Goal: Contribute content: Contribute content

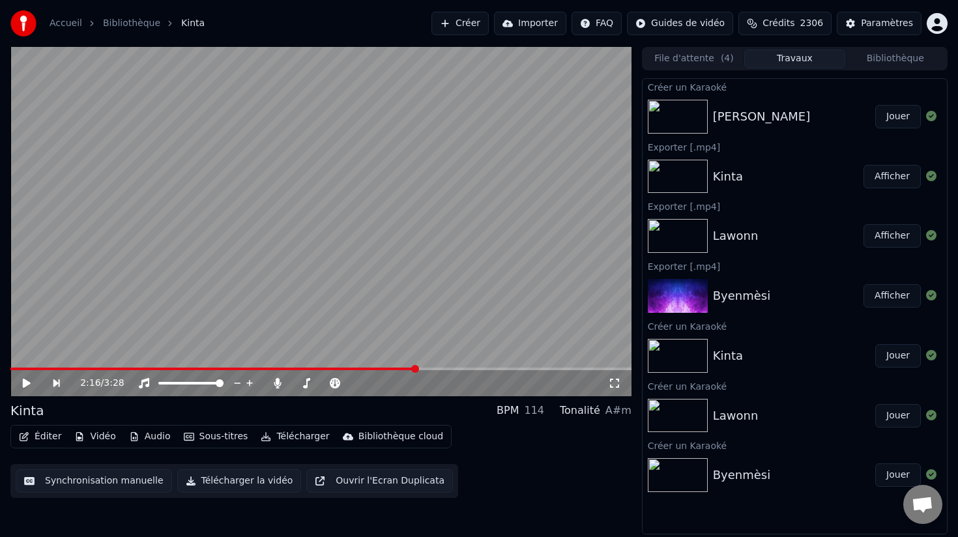
click at [689, 114] on img at bounding box center [677, 117] width 60 height 34
click at [784, 59] on button "Travaux" at bounding box center [794, 59] width 100 height 19
click at [786, 55] on button "Travaux" at bounding box center [794, 59] width 100 height 19
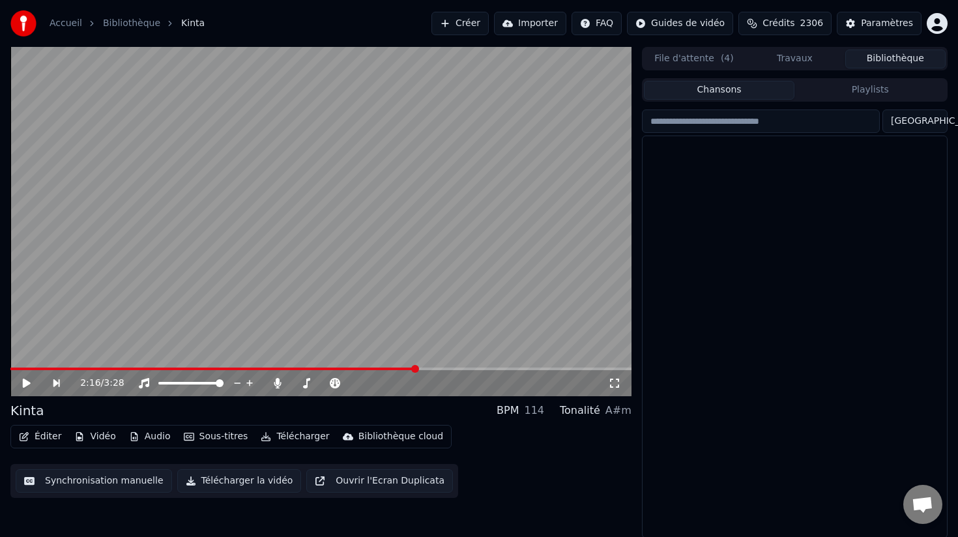
click at [902, 59] on button "Bibliothèque" at bounding box center [895, 59] width 100 height 19
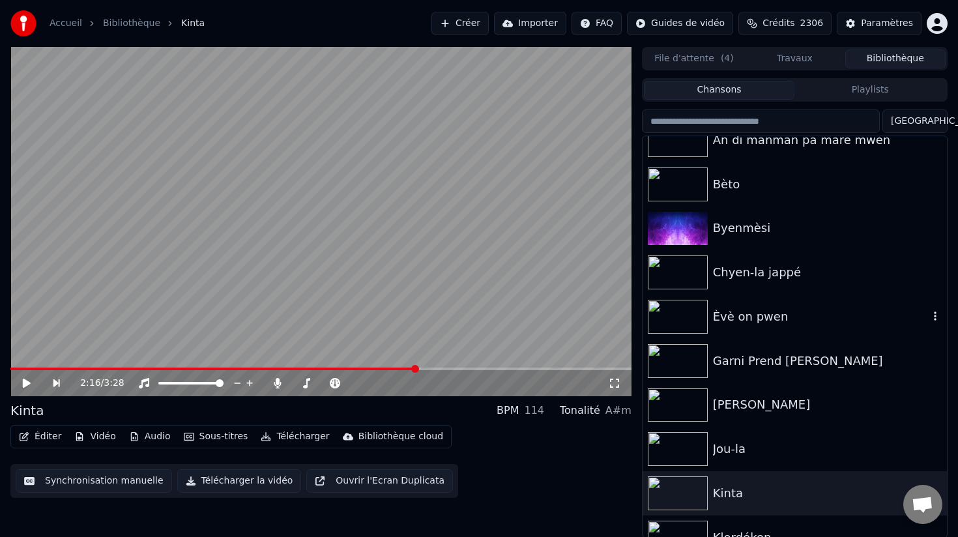
scroll to position [27, 0]
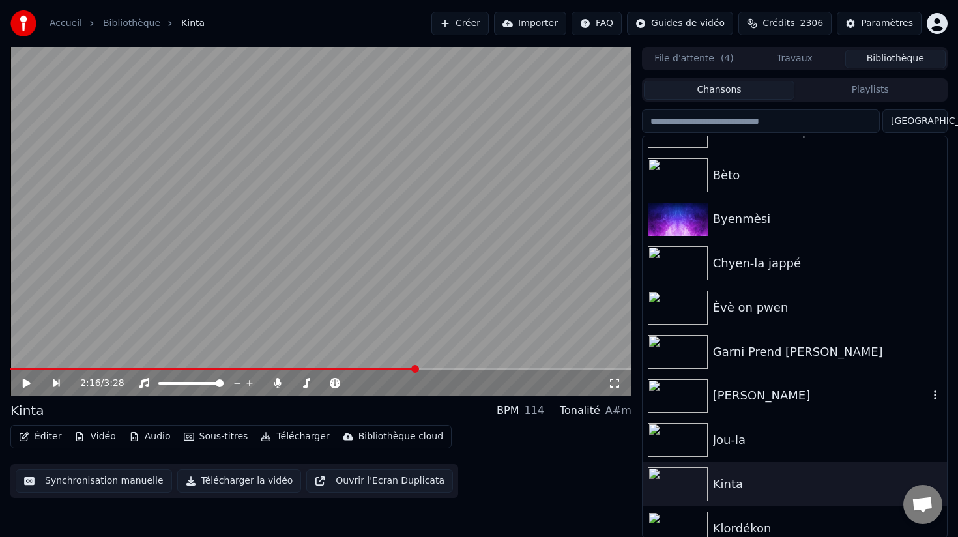
click at [700, 394] on img at bounding box center [677, 396] width 60 height 34
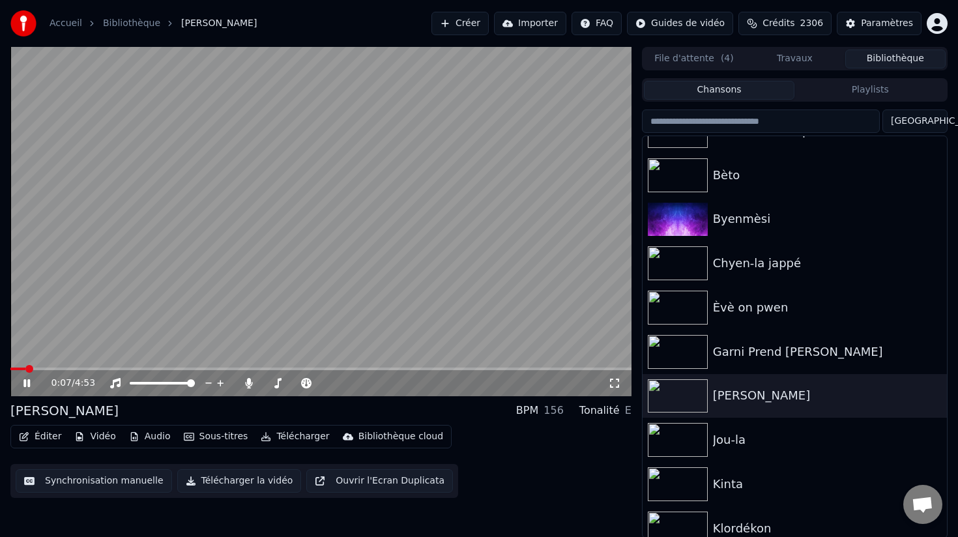
click at [38, 437] on button "Éditer" at bounding box center [40, 436] width 53 height 18
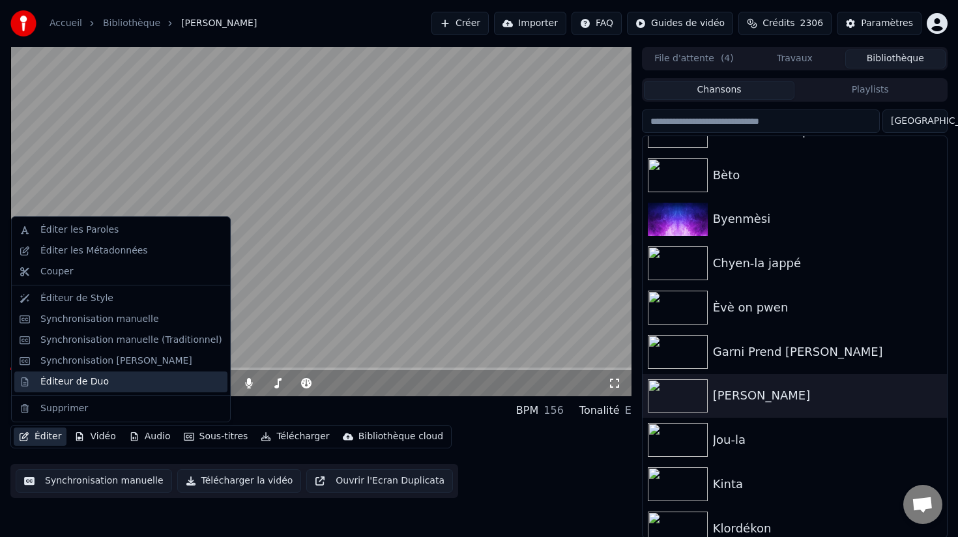
click at [72, 379] on div "Éditeur de Duo" at bounding box center [74, 381] width 68 height 13
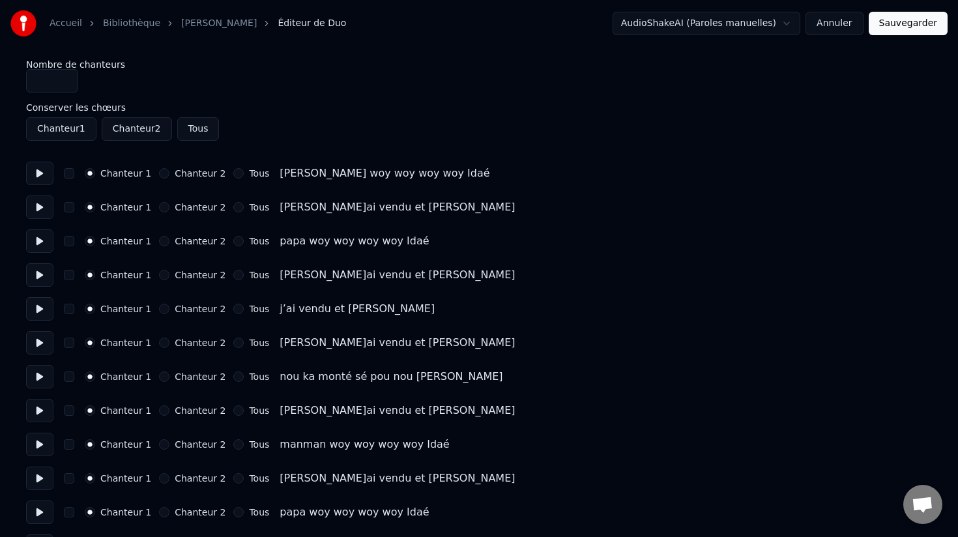
click at [69, 207] on button "button" at bounding box center [69, 207] width 10 height 10
click at [71, 264] on div "Chanteur 1 Chanteur 2 Tous [PERSON_NAME]ai vendu et [PERSON_NAME]" at bounding box center [478, 274] width 905 height 23
click at [71, 275] on button "button" at bounding box center [69, 275] width 10 height 10
click at [72, 342] on button "button" at bounding box center [69, 342] width 10 height 10
click at [72, 414] on button "button" at bounding box center [69, 410] width 10 height 10
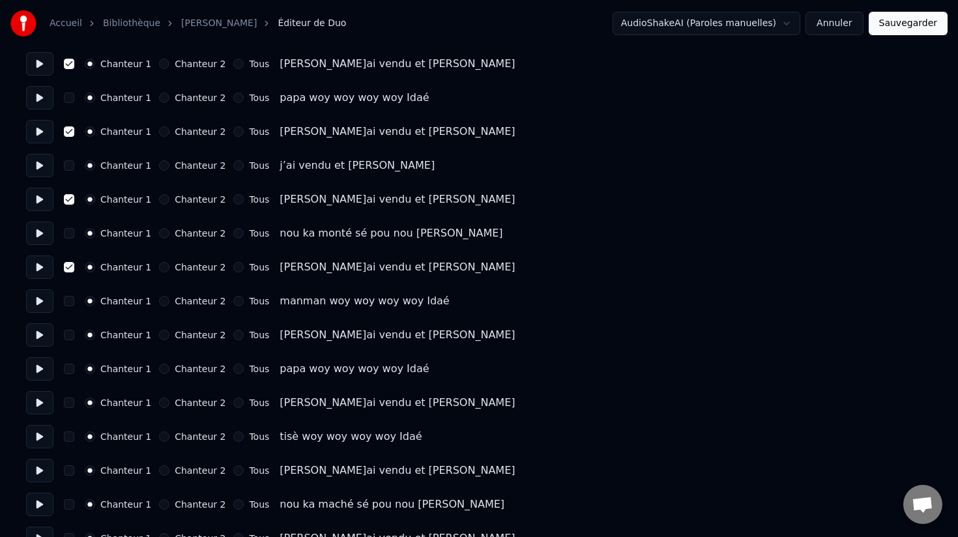
scroll to position [145, 0]
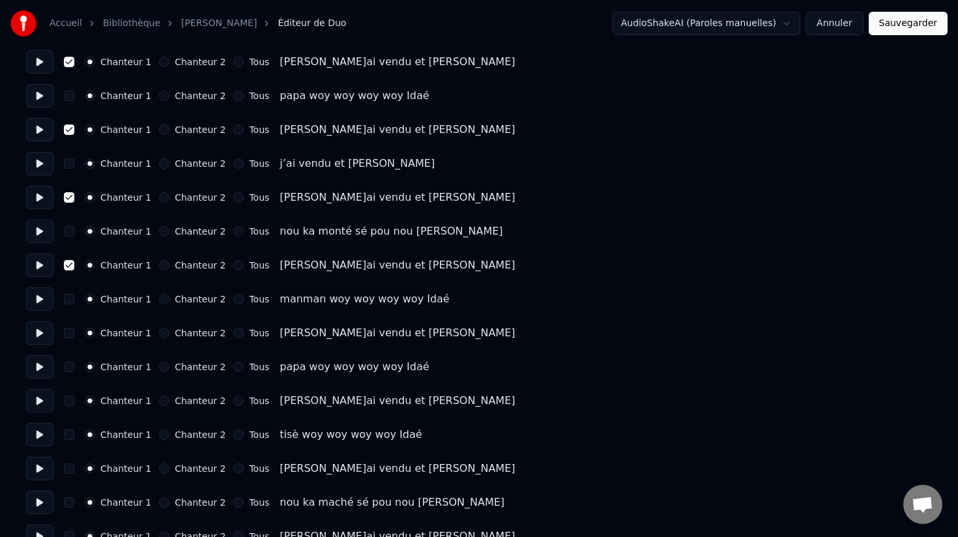
click at [67, 334] on button "button" at bounding box center [69, 333] width 10 height 10
click at [68, 400] on button "button" at bounding box center [69, 400] width 10 height 10
click at [70, 472] on button "button" at bounding box center [69, 468] width 10 height 10
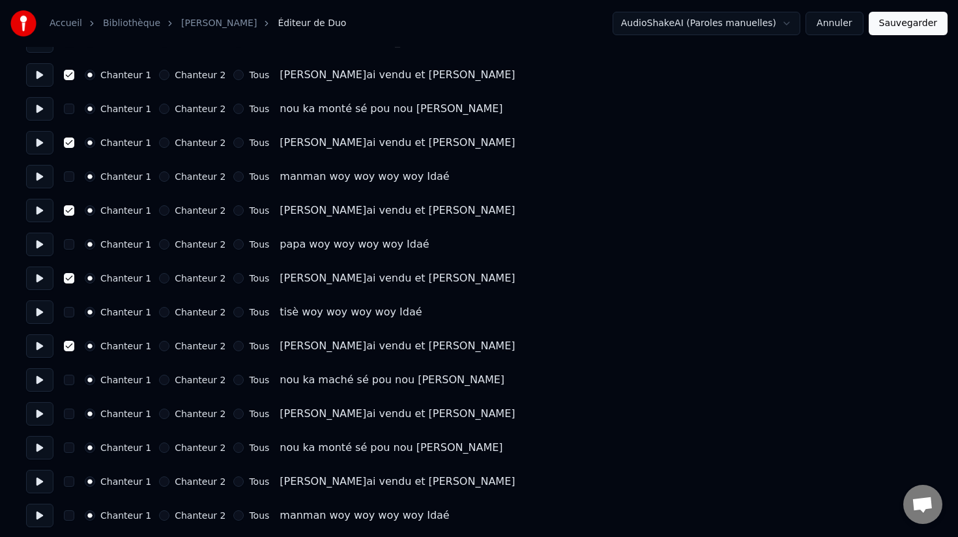
scroll to position [285, 0]
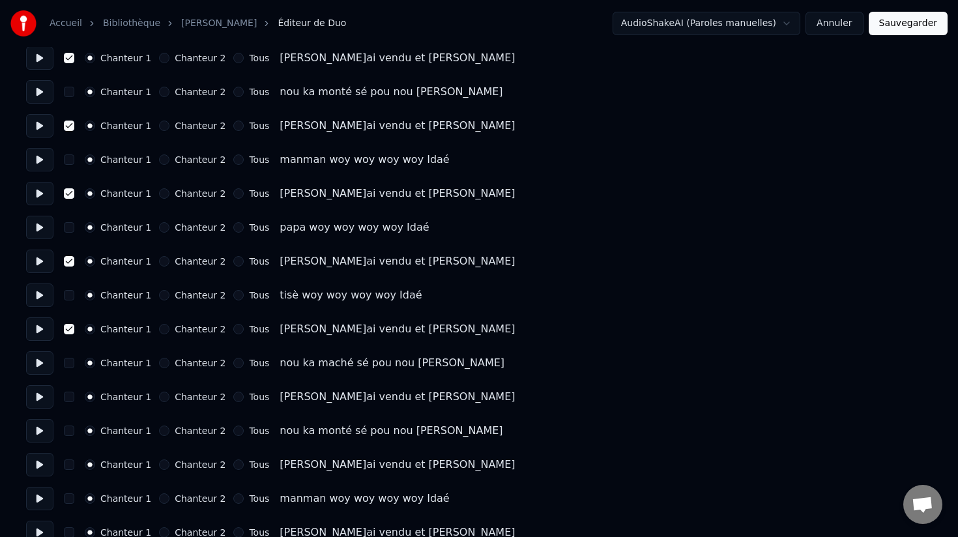
click at [70, 395] on button "button" at bounding box center [69, 396] width 10 height 10
click at [70, 464] on button "button" at bounding box center [69, 464] width 10 height 10
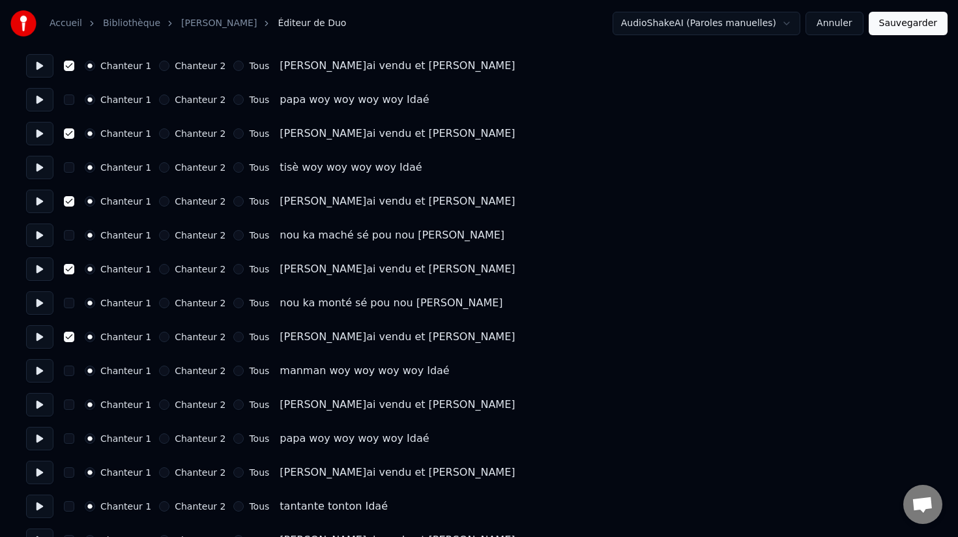
scroll to position [419, 0]
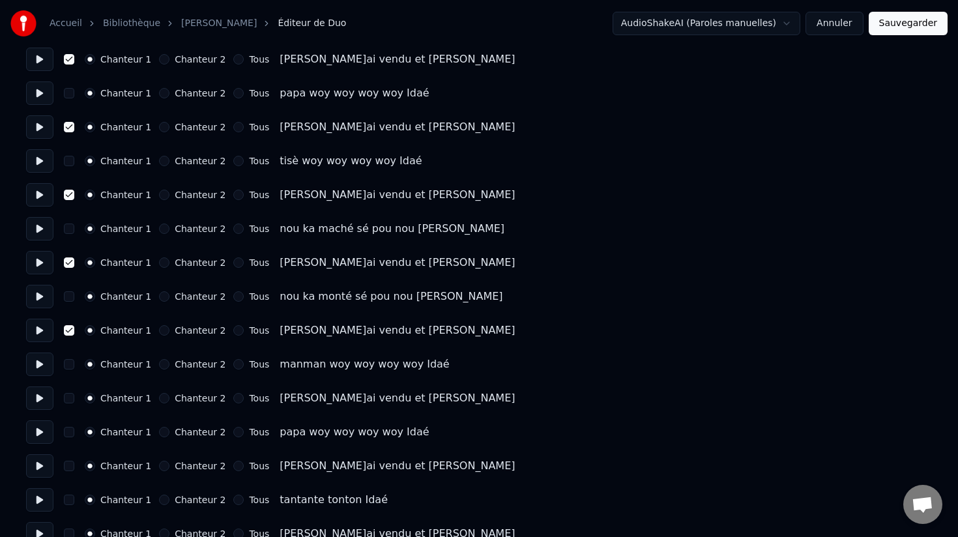
click at [70, 399] on button "button" at bounding box center [69, 398] width 10 height 10
click at [64, 466] on button "button" at bounding box center [69, 466] width 10 height 10
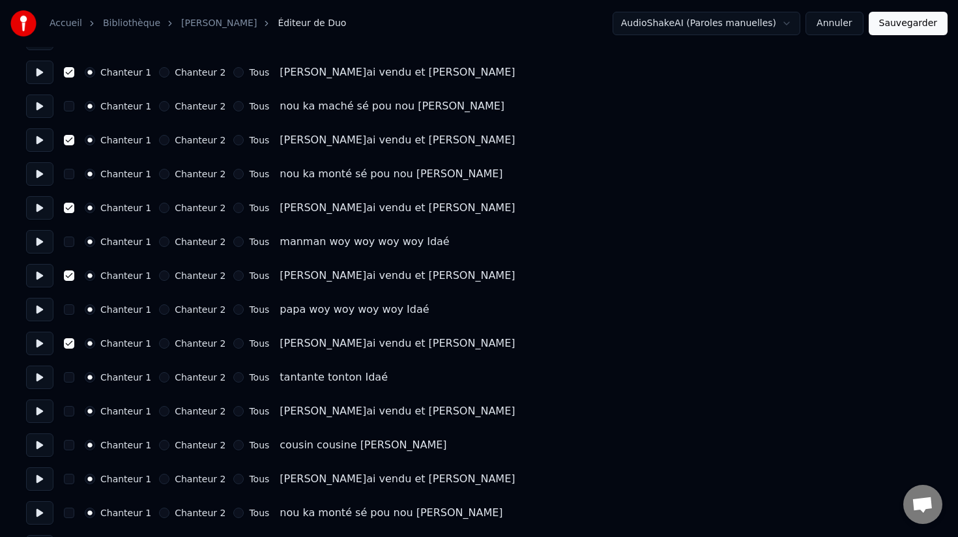
scroll to position [550, 0]
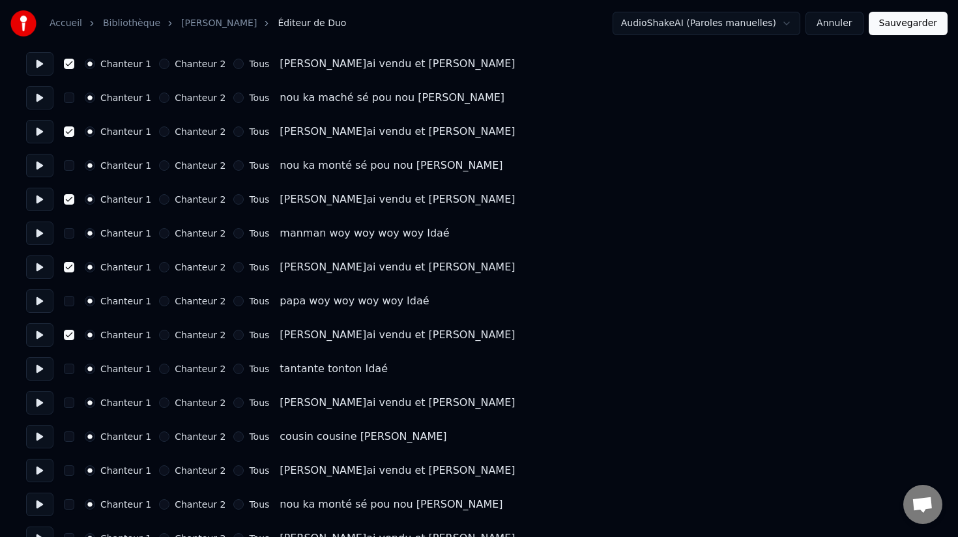
click at [68, 403] on button "button" at bounding box center [69, 402] width 10 height 10
click at [68, 472] on button "button" at bounding box center [69, 470] width 10 height 10
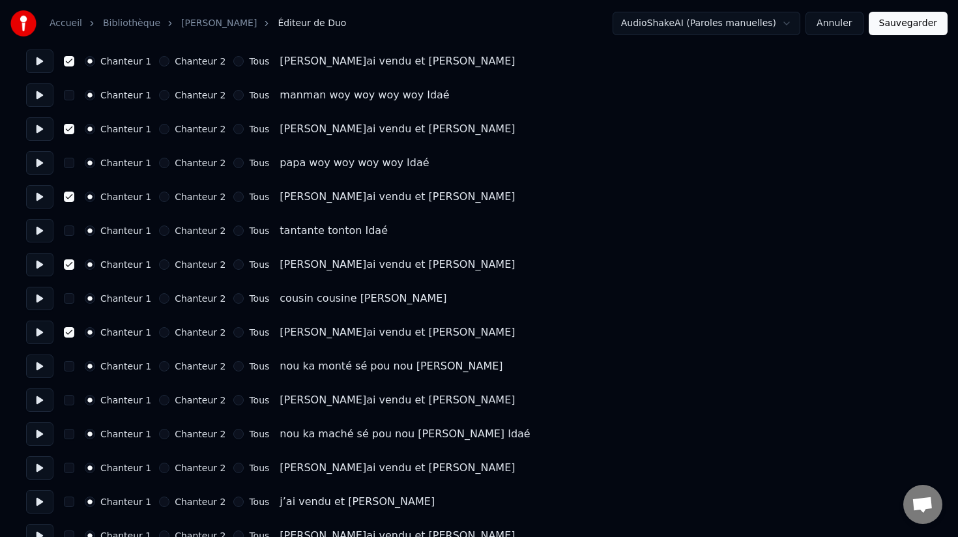
scroll to position [712, 0]
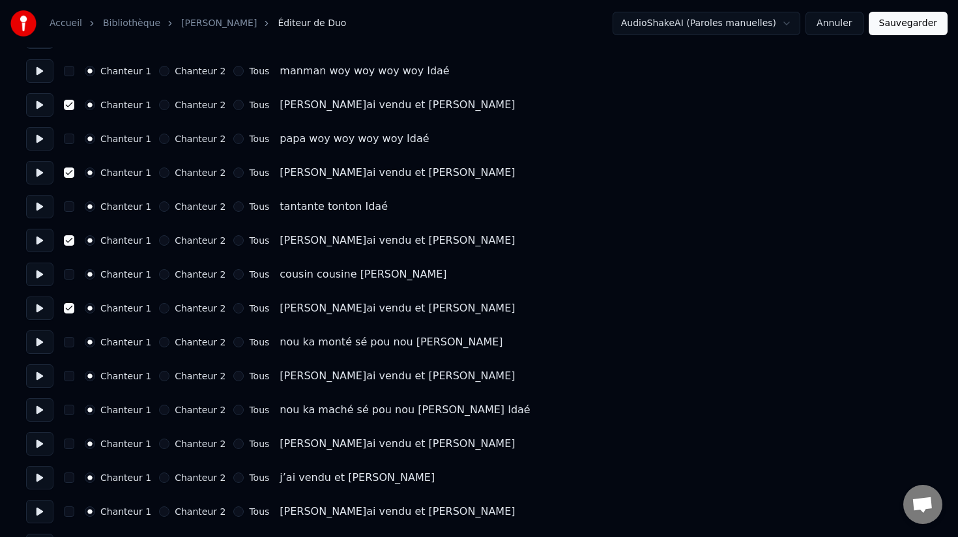
click at [68, 376] on button "button" at bounding box center [69, 376] width 10 height 10
click at [68, 440] on button "button" at bounding box center [69, 443] width 10 height 10
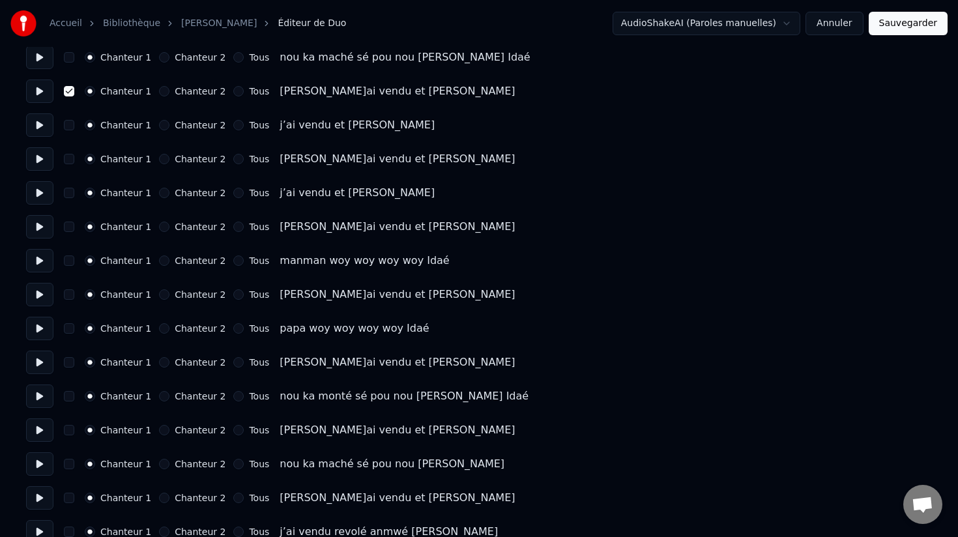
scroll to position [1070, 0]
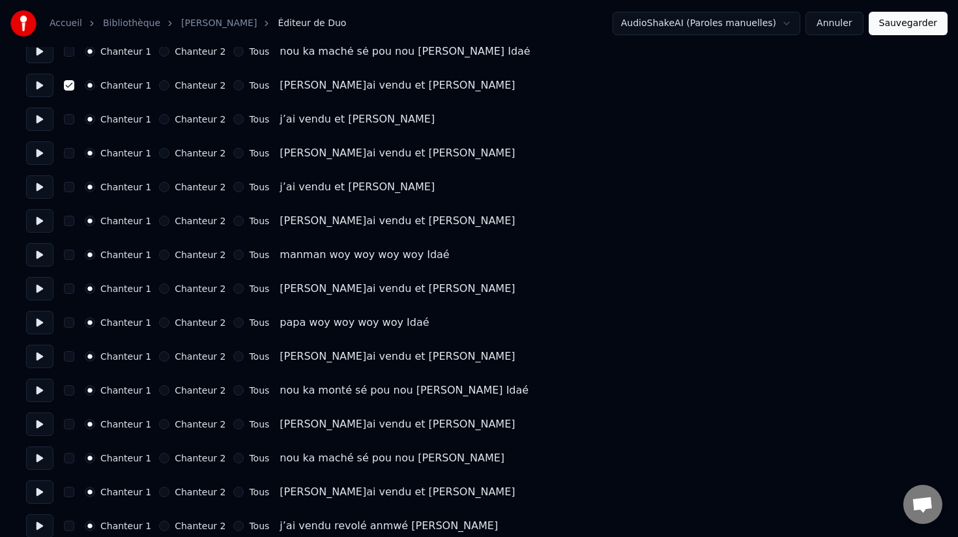
click at [67, 156] on button "button" at bounding box center [69, 153] width 10 height 10
click at [70, 218] on button "button" at bounding box center [69, 221] width 10 height 10
click at [72, 287] on button "button" at bounding box center [69, 288] width 10 height 10
click at [69, 356] on button "button" at bounding box center [69, 356] width 10 height 10
click at [70, 427] on button "button" at bounding box center [69, 424] width 10 height 10
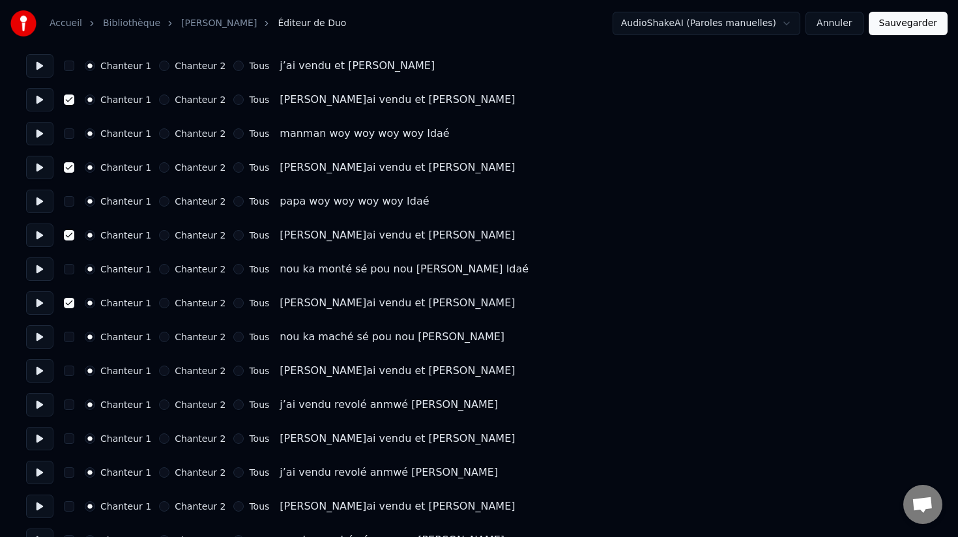
scroll to position [1209, 0]
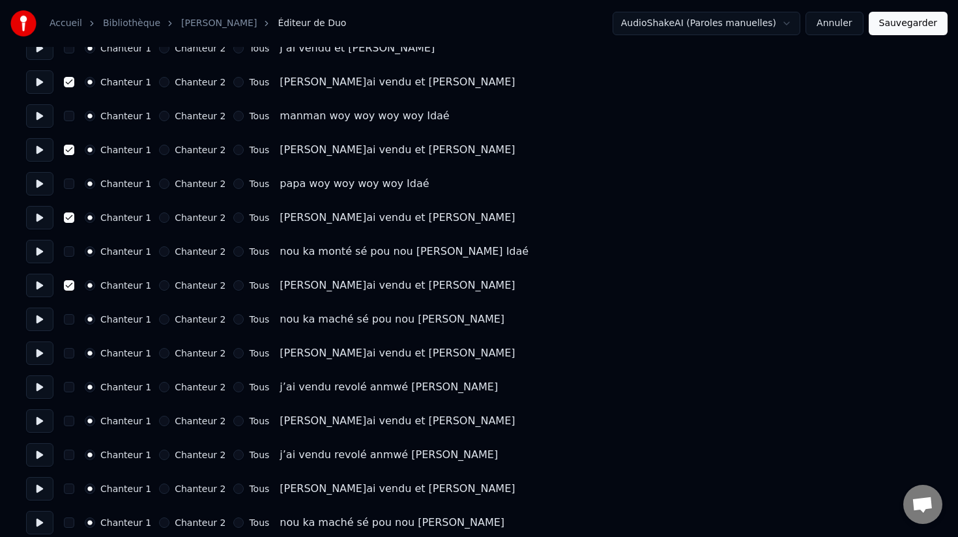
click at [66, 356] on button "button" at bounding box center [69, 353] width 10 height 10
click at [70, 421] on button "button" at bounding box center [69, 421] width 10 height 10
click at [70, 486] on button "button" at bounding box center [69, 488] width 10 height 10
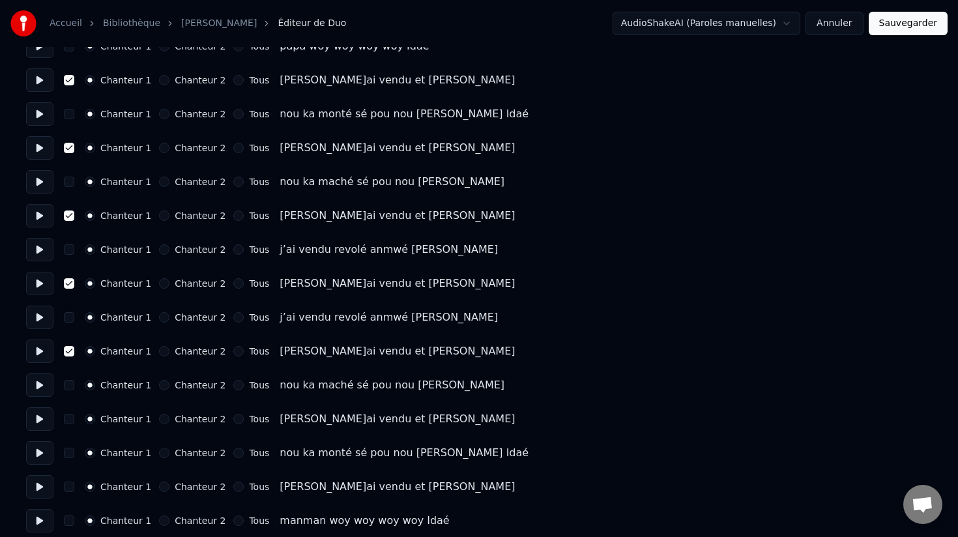
scroll to position [1354, 0]
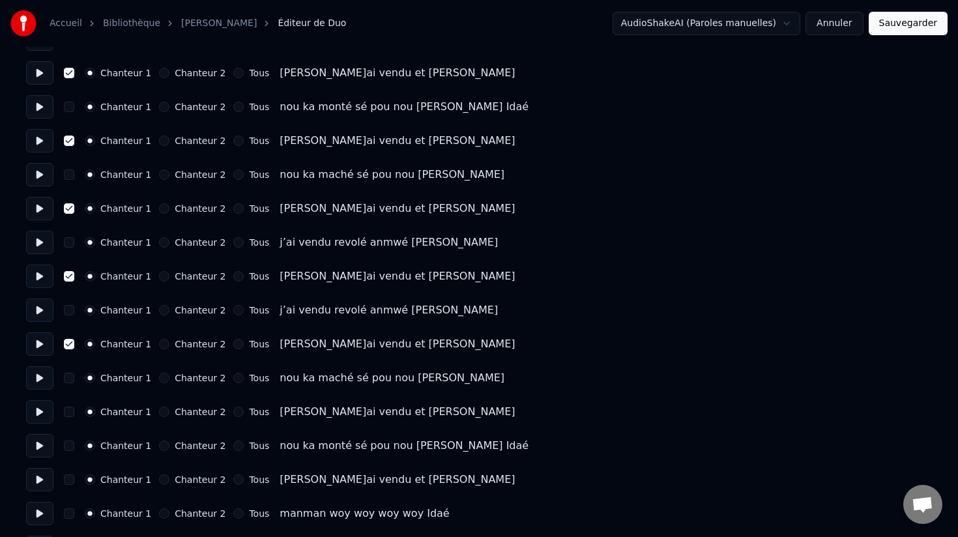
click at [66, 411] on button "button" at bounding box center [69, 411] width 10 height 10
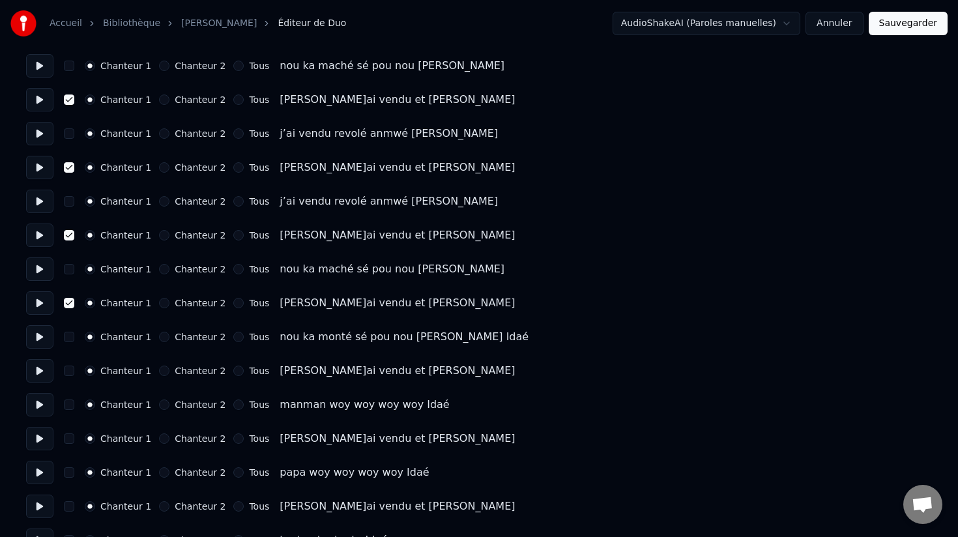
scroll to position [1474, 0]
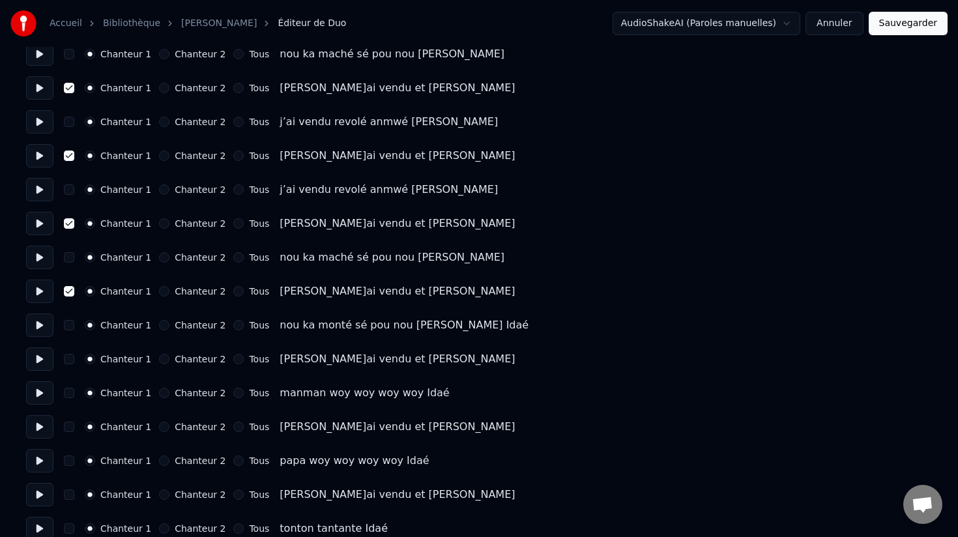
click at [68, 362] on button "button" at bounding box center [69, 359] width 10 height 10
click at [68, 423] on button "button" at bounding box center [69, 426] width 10 height 10
click at [70, 492] on button "button" at bounding box center [69, 494] width 10 height 10
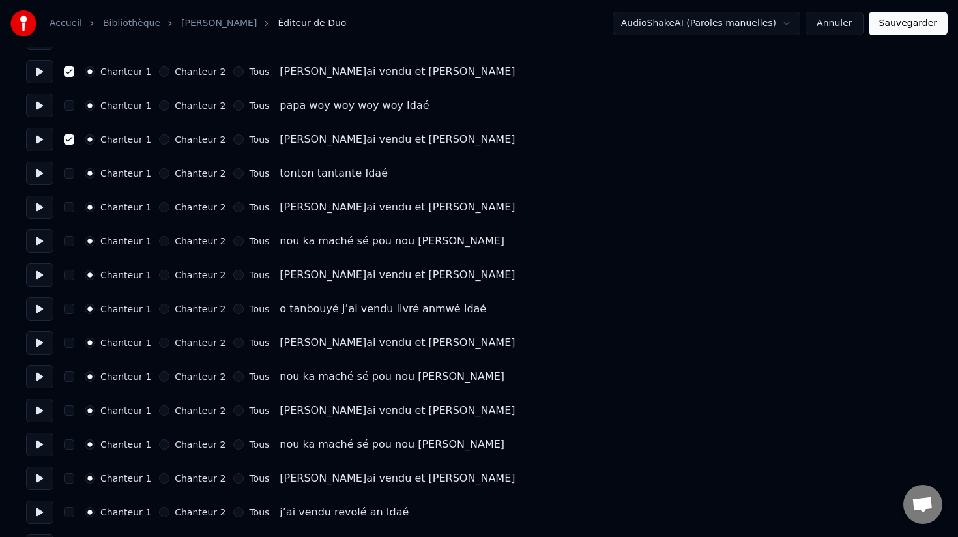
scroll to position [1836, 0]
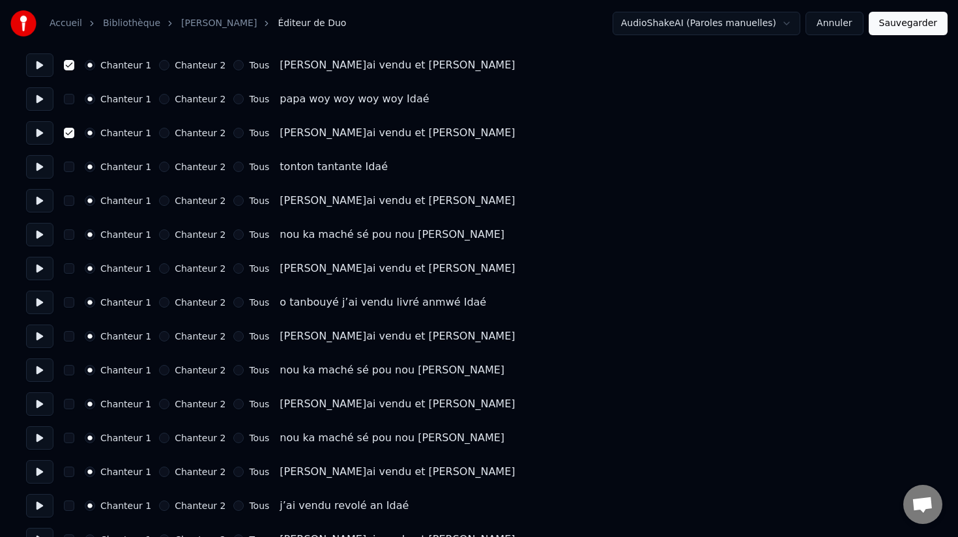
click at [70, 201] on button "button" at bounding box center [69, 200] width 10 height 10
click at [69, 272] on button "button" at bounding box center [69, 268] width 10 height 10
click at [70, 335] on button "button" at bounding box center [69, 336] width 10 height 10
click at [72, 403] on button "button" at bounding box center [69, 404] width 10 height 10
click at [70, 471] on button "button" at bounding box center [69, 471] width 10 height 10
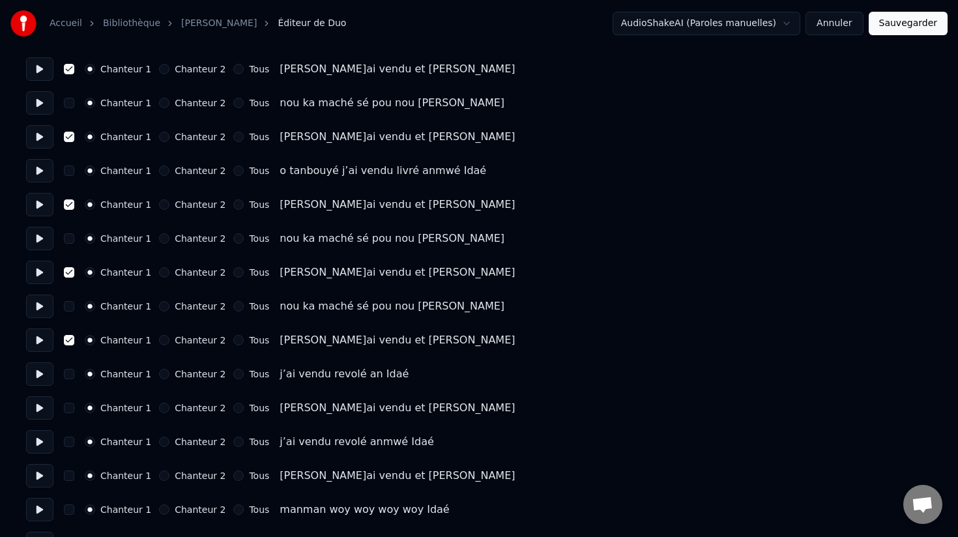
scroll to position [1988, 0]
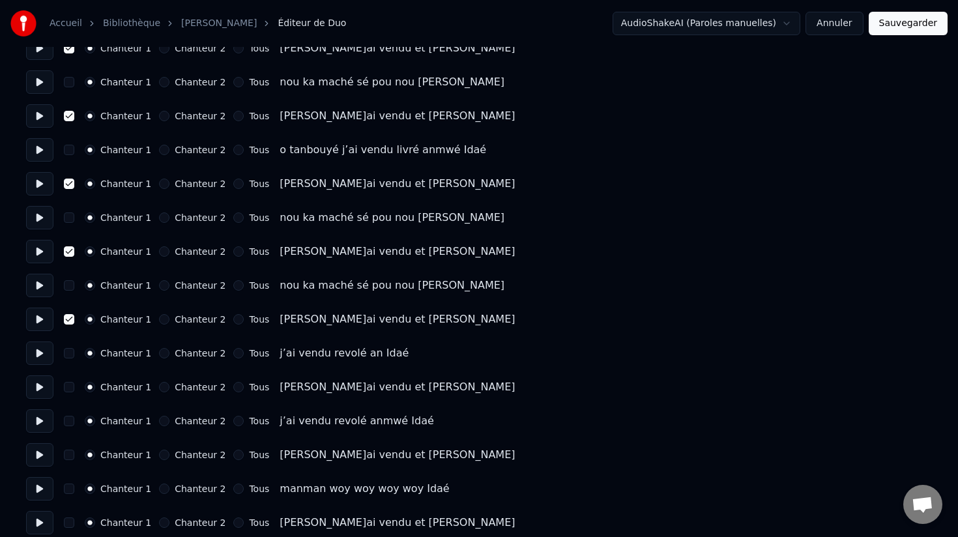
click at [69, 388] on button "button" at bounding box center [69, 387] width 10 height 10
click at [72, 455] on button "button" at bounding box center [69, 454] width 10 height 10
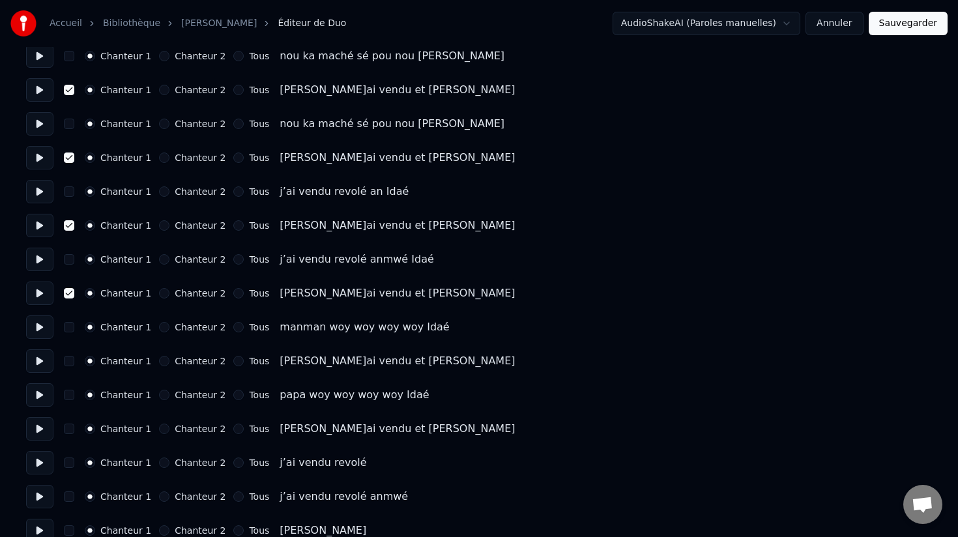
scroll to position [2163, 0]
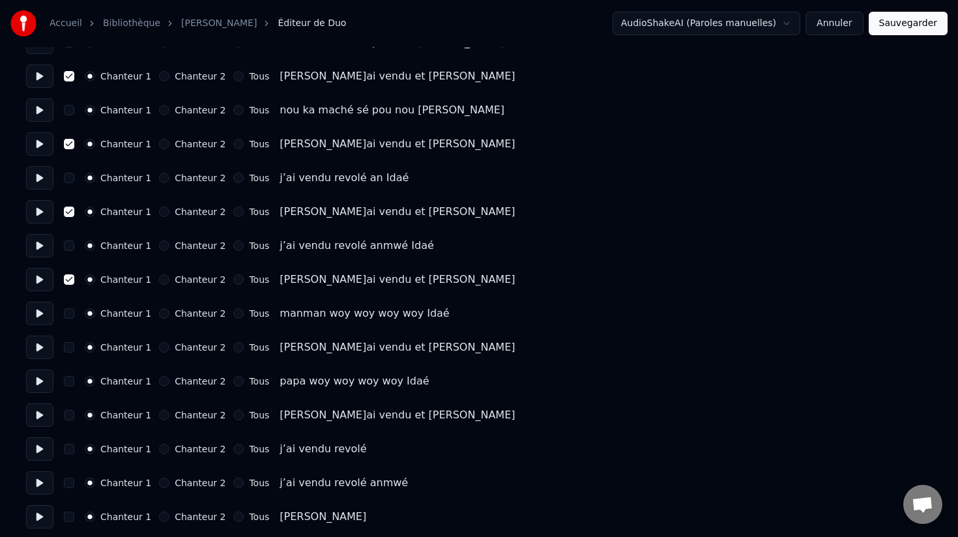
click at [68, 348] on button "button" at bounding box center [69, 347] width 10 height 10
click at [70, 416] on button "button" at bounding box center [69, 415] width 10 height 10
click at [70, 485] on button "button" at bounding box center [69, 482] width 10 height 10
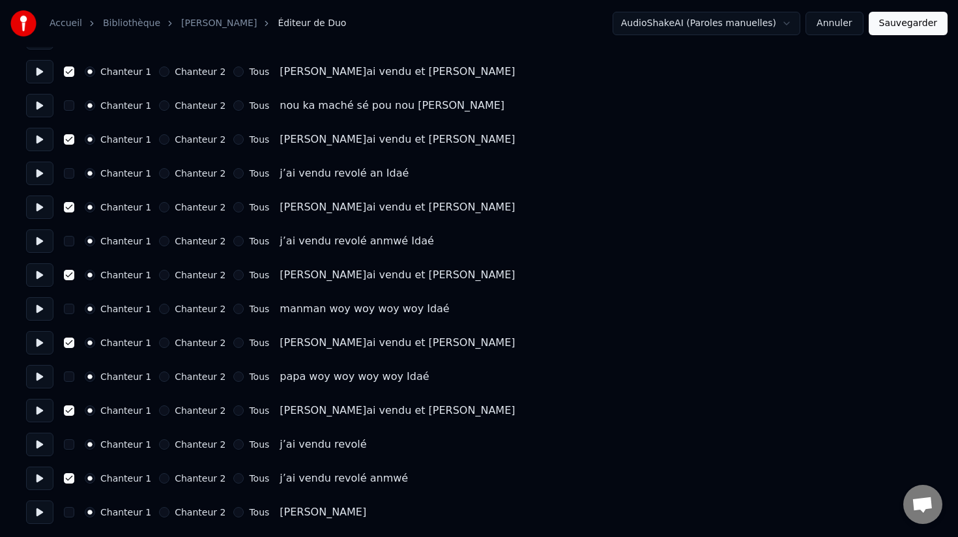
click at [70, 477] on button "button" at bounding box center [69, 478] width 10 height 10
click at [38, 412] on button at bounding box center [39, 410] width 27 height 23
click at [41, 381] on button at bounding box center [39, 376] width 27 height 23
click at [38, 447] on button at bounding box center [39, 444] width 27 height 23
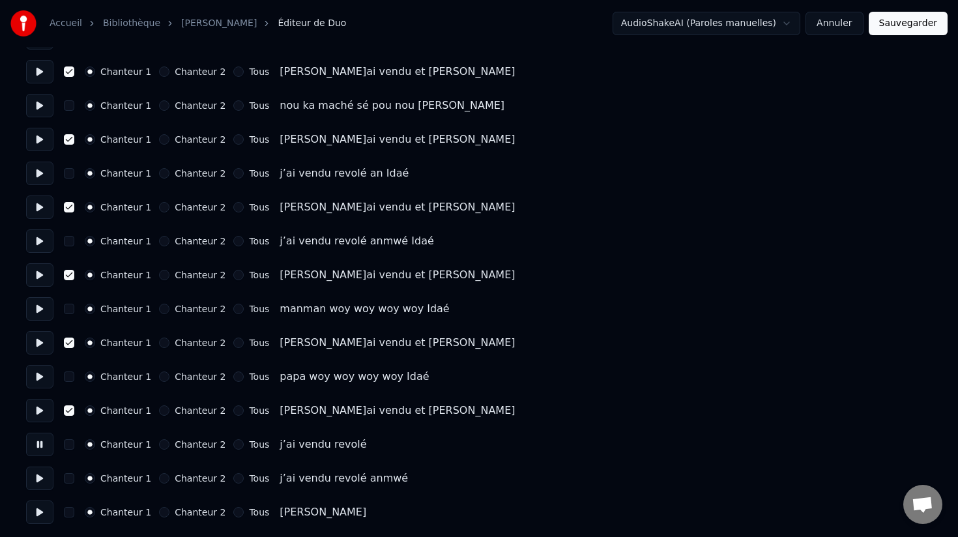
click at [38, 447] on button at bounding box center [39, 444] width 27 height 23
click at [907, 21] on button "Sauvegarder" at bounding box center [907, 23] width 79 height 23
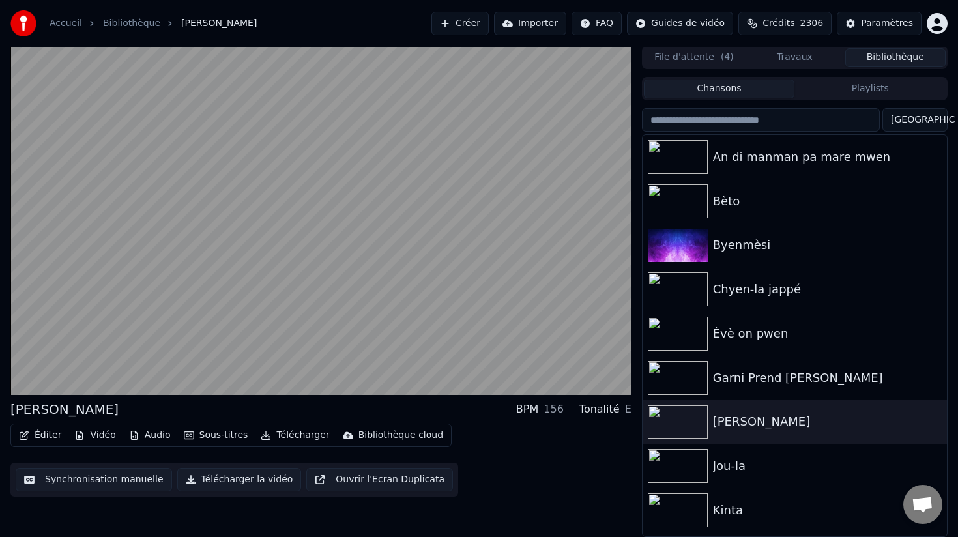
click at [48, 433] on button "Éditer" at bounding box center [40, 435] width 53 height 18
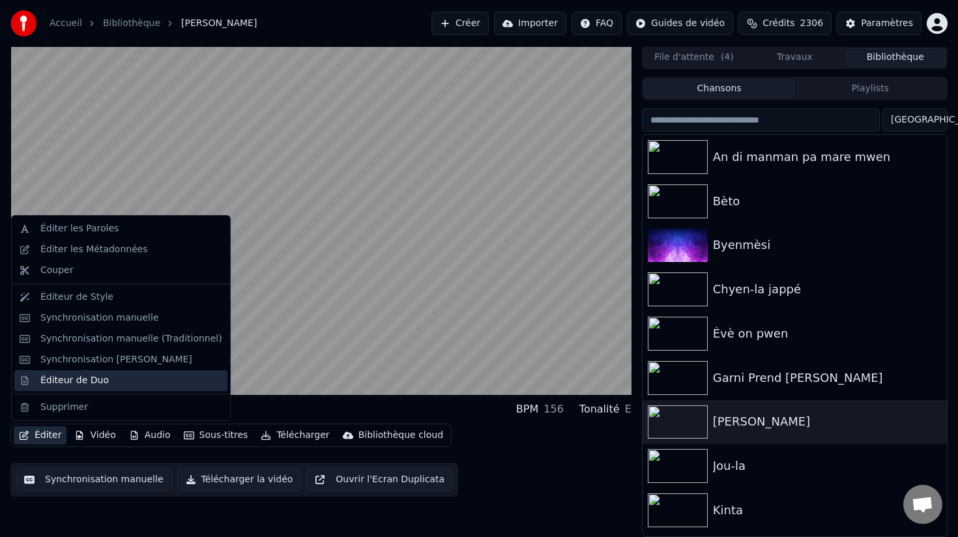
click at [79, 376] on div "Éditeur de Duo" at bounding box center [74, 380] width 68 height 13
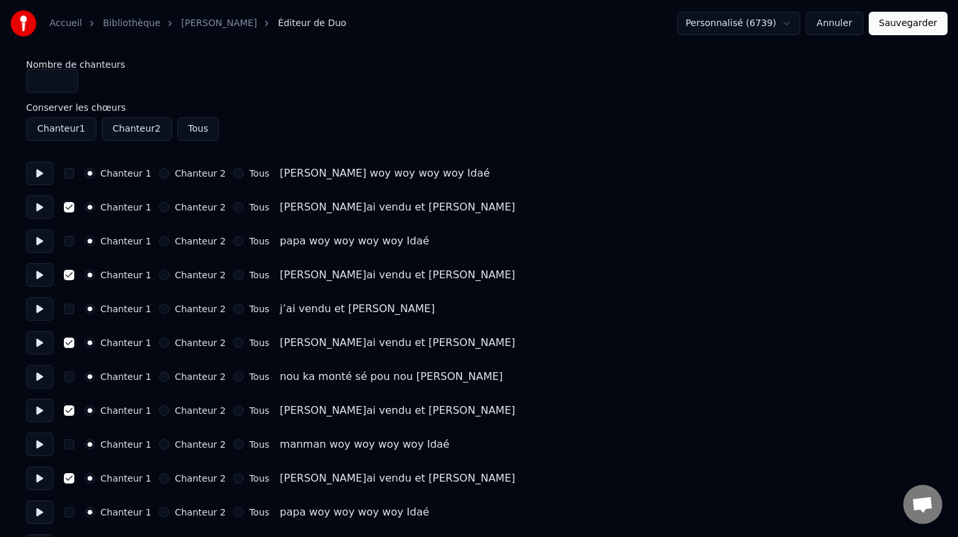
click at [159, 207] on button "Chanteur 2" at bounding box center [164, 207] width 10 height 10
click at [159, 276] on button "Chanteur 2" at bounding box center [164, 275] width 10 height 10
click at [160, 343] on button "Chanteur 2" at bounding box center [164, 342] width 10 height 10
click at [160, 409] on button "Chanteur 2" at bounding box center [164, 410] width 10 height 10
click at [159, 479] on button "Chanteur 2" at bounding box center [164, 478] width 10 height 10
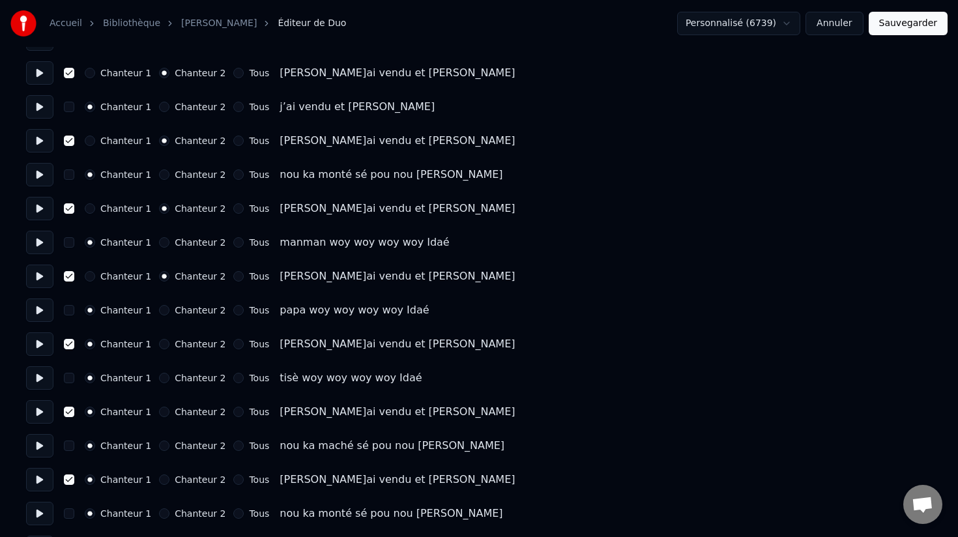
scroll to position [216, 0]
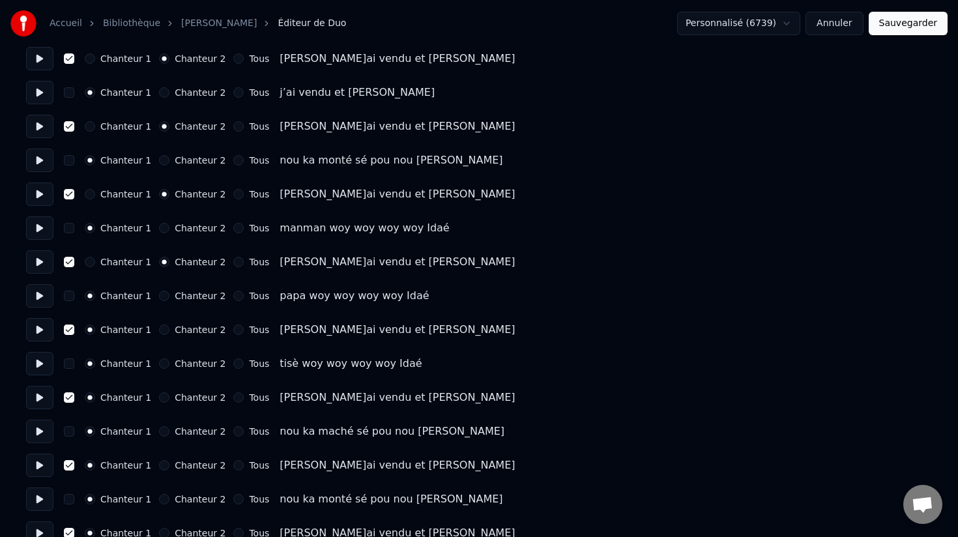
click at [159, 330] on button "Chanteur 2" at bounding box center [164, 329] width 10 height 10
click at [159, 399] on button "Chanteur 2" at bounding box center [164, 397] width 10 height 10
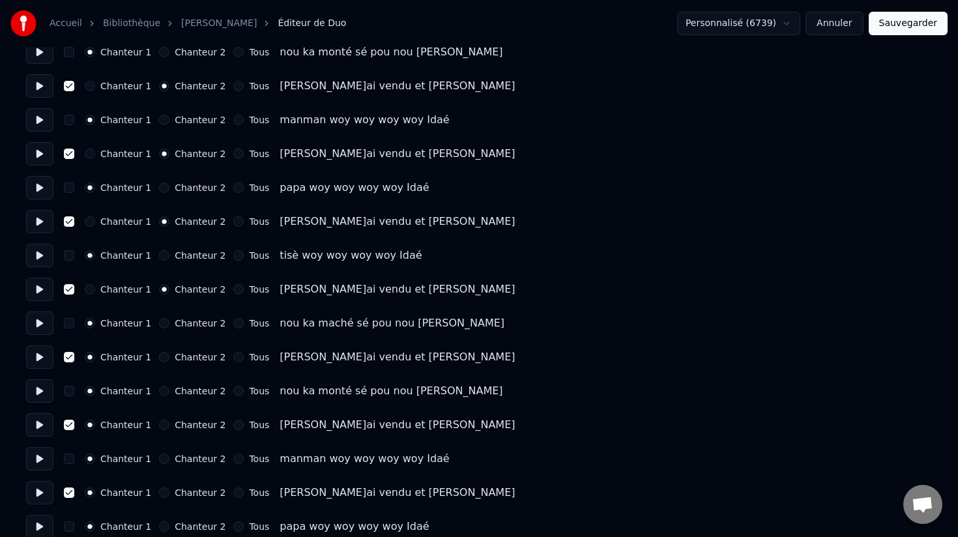
scroll to position [357, 0]
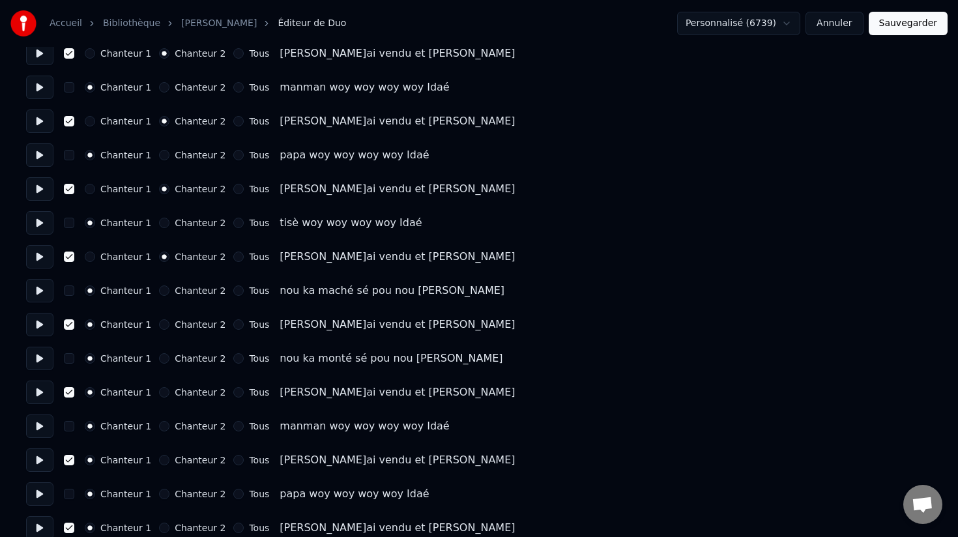
click at [160, 326] on button "Chanteur 2" at bounding box center [164, 324] width 10 height 10
click at [159, 394] on button "Chanteur 2" at bounding box center [164, 392] width 10 height 10
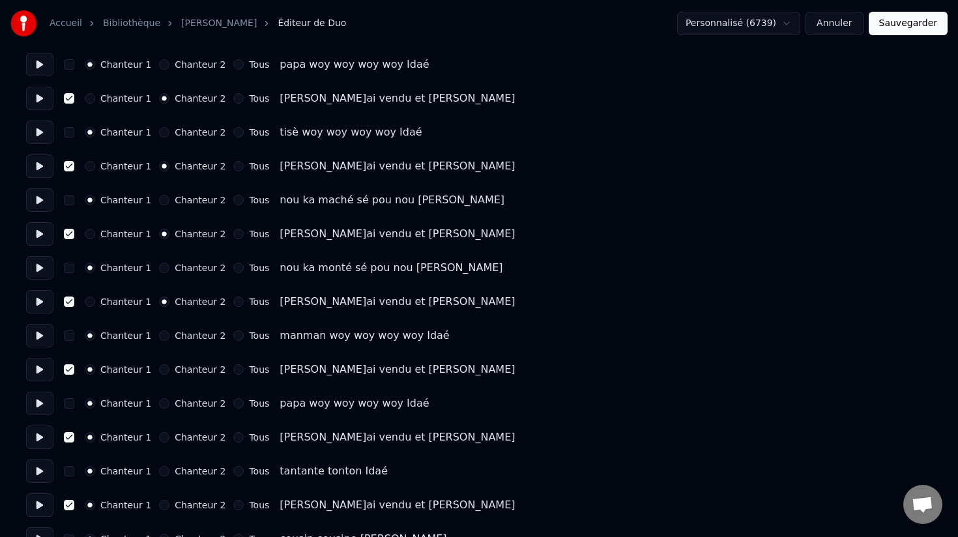
scroll to position [483, 0]
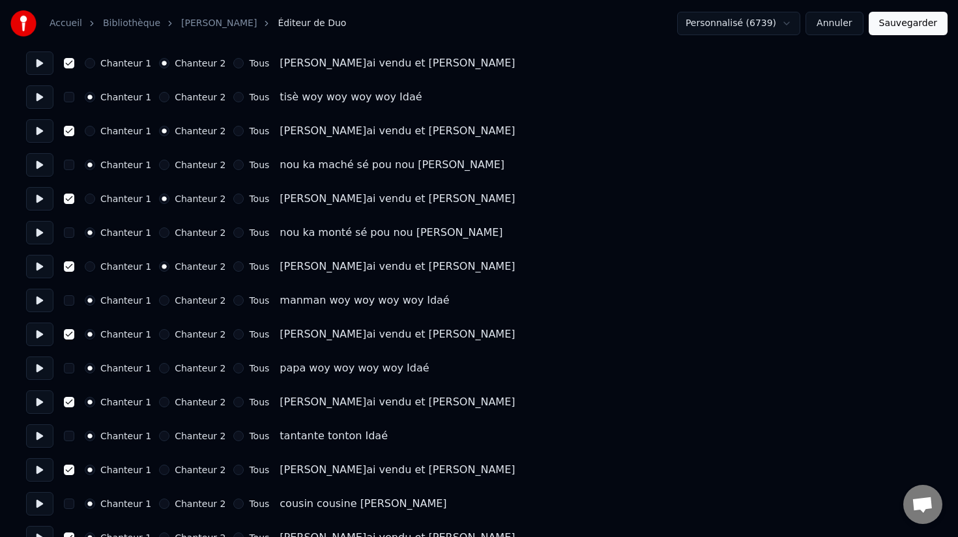
click at [160, 332] on button "Chanteur 2" at bounding box center [164, 334] width 10 height 10
click at [160, 400] on button "Chanteur 2" at bounding box center [164, 402] width 10 height 10
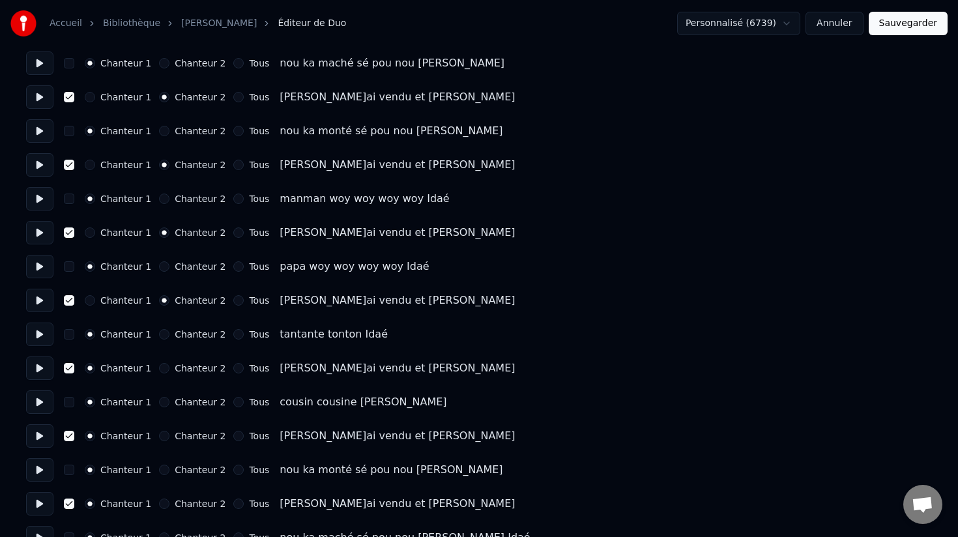
scroll to position [603, 0]
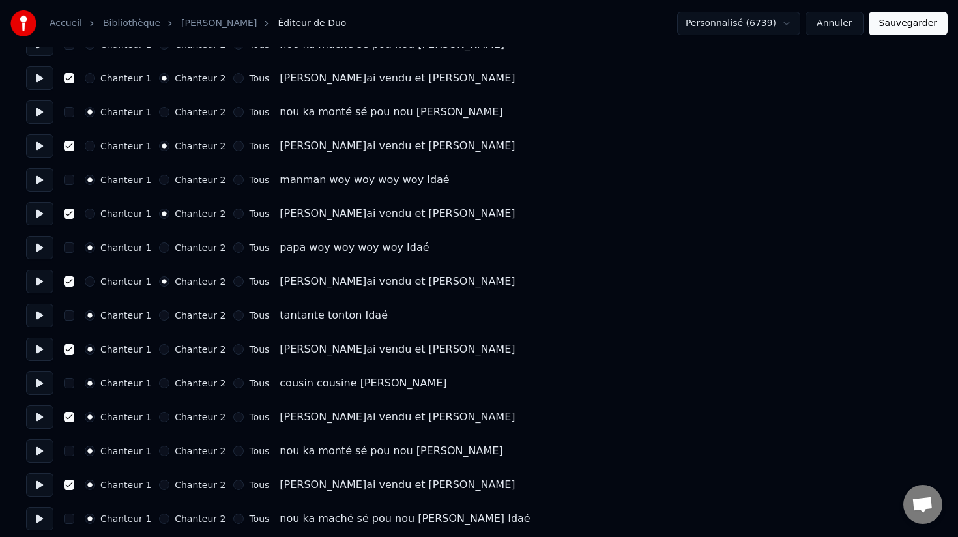
click at [159, 348] on button "Chanteur 2" at bounding box center [164, 349] width 10 height 10
click at [159, 419] on button "Chanteur 2" at bounding box center [164, 417] width 10 height 10
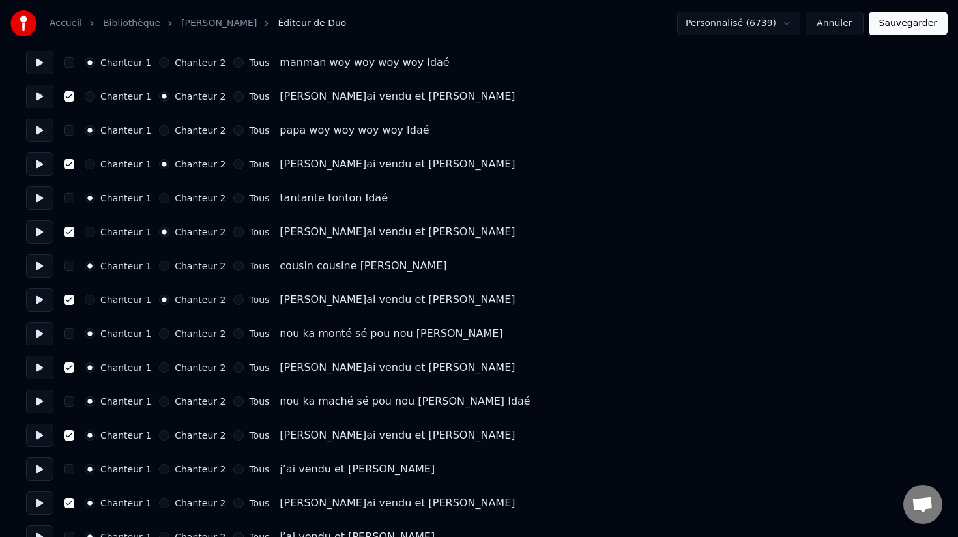
scroll to position [747, 0]
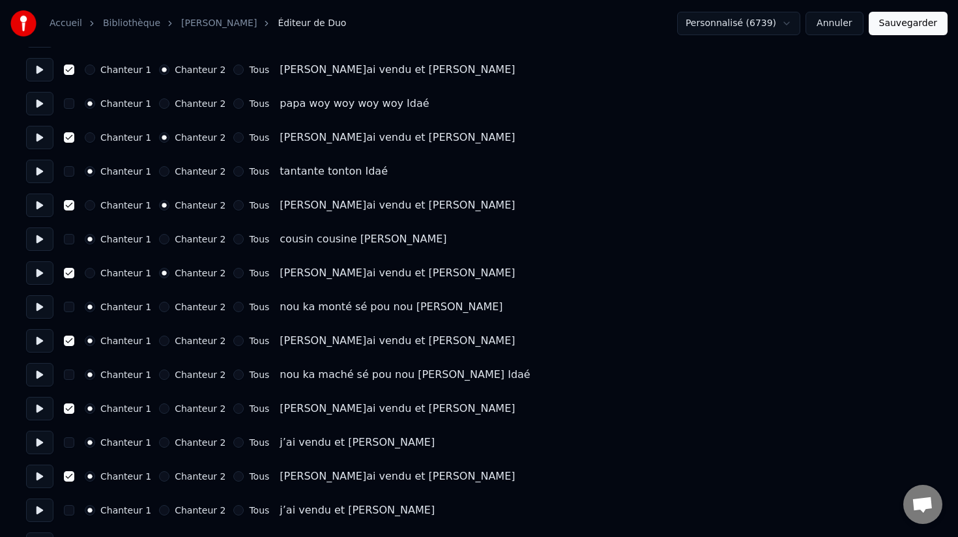
click at [159, 341] on button "Chanteur 2" at bounding box center [164, 340] width 10 height 10
click at [161, 410] on button "Chanteur 2" at bounding box center [164, 408] width 10 height 10
click at [159, 477] on button "Chanteur 2" at bounding box center [164, 476] width 10 height 10
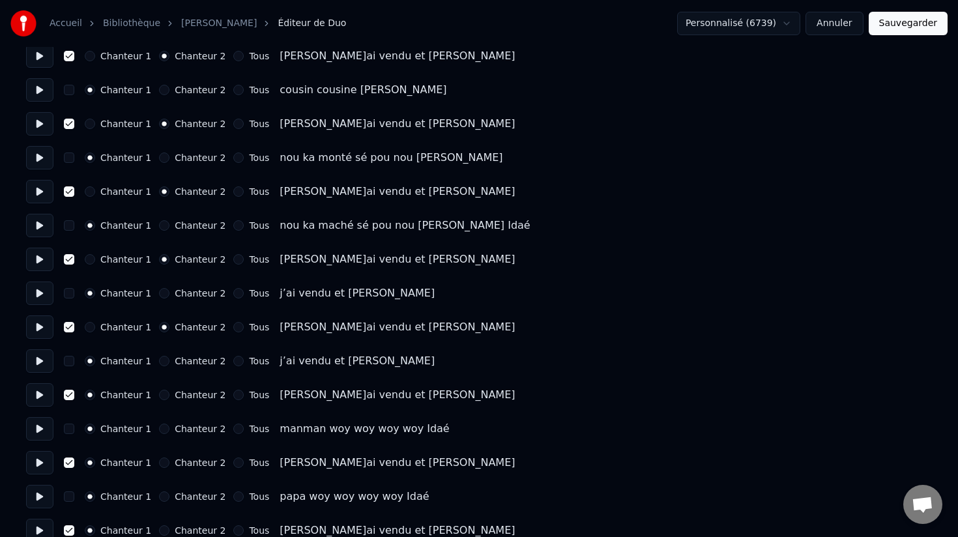
scroll to position [905, 0]
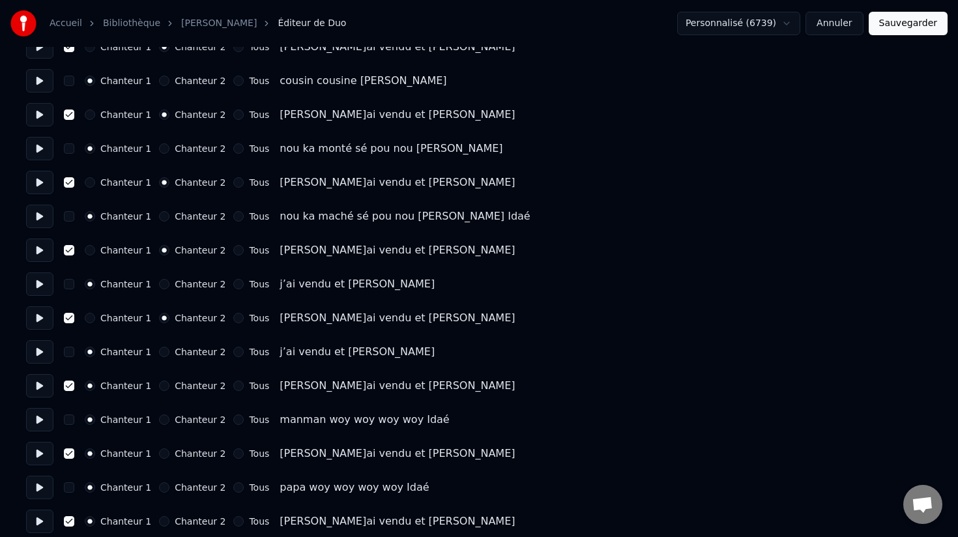
click at [159, 387] on button "Chanteur 2" at bounding box center [164, 385] width 10 height 10
click at [162, 454] on button "Chanteur 2" at bounding box center [164, 453] width 10 height 10
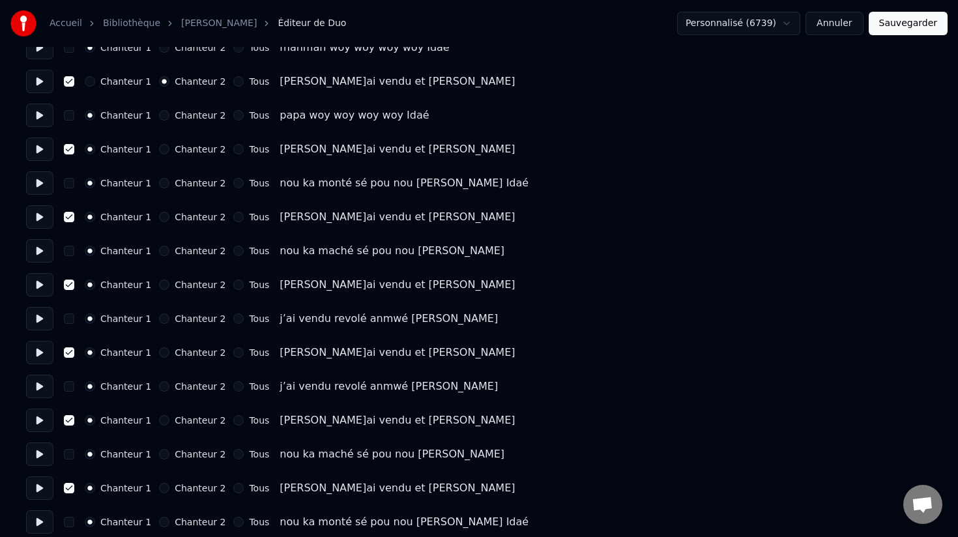
scroll to position [1279, 0]
click at [159, 149] on button "Chanteur 2" at bounding box center [164, 148] width 10 height 10
click at [159, 213] on button "Chanteur 2" at bounding box center [164, 215] width 10 height 10
click at [162, 285] on button "Chanteur 2" at bounding box center [164, 283] width 10 height 10
click at [160, 351] on button "Chanteur 2" at bounding box center [164, 351] width 10 height 10
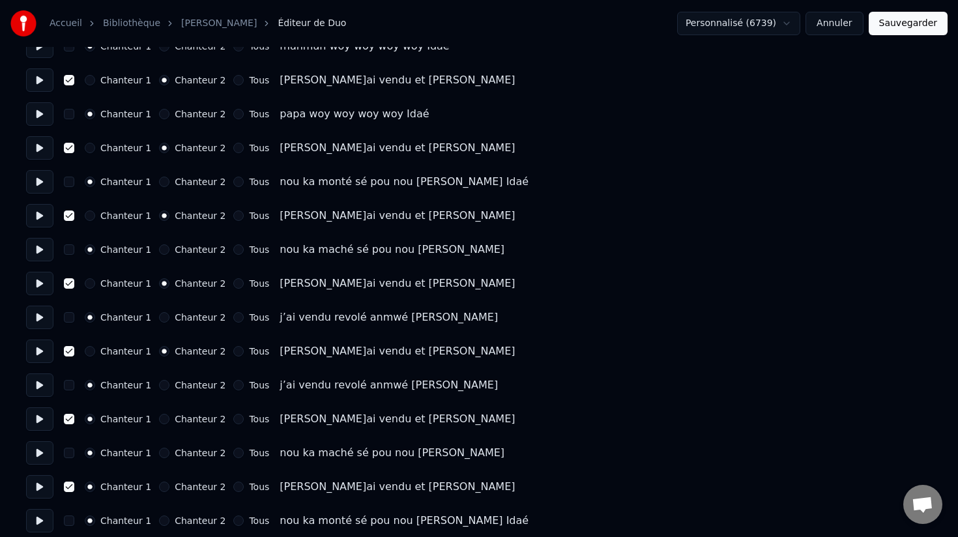
click at [162, 418] on button "Chanteur 2" at bounding box center [164, 419] width 10 height 10
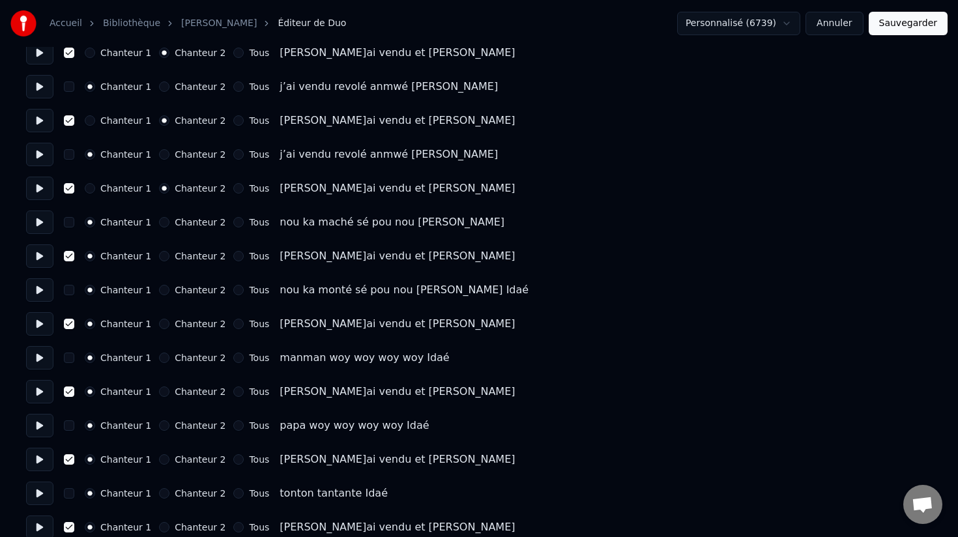
scroll to position [1567, 0]
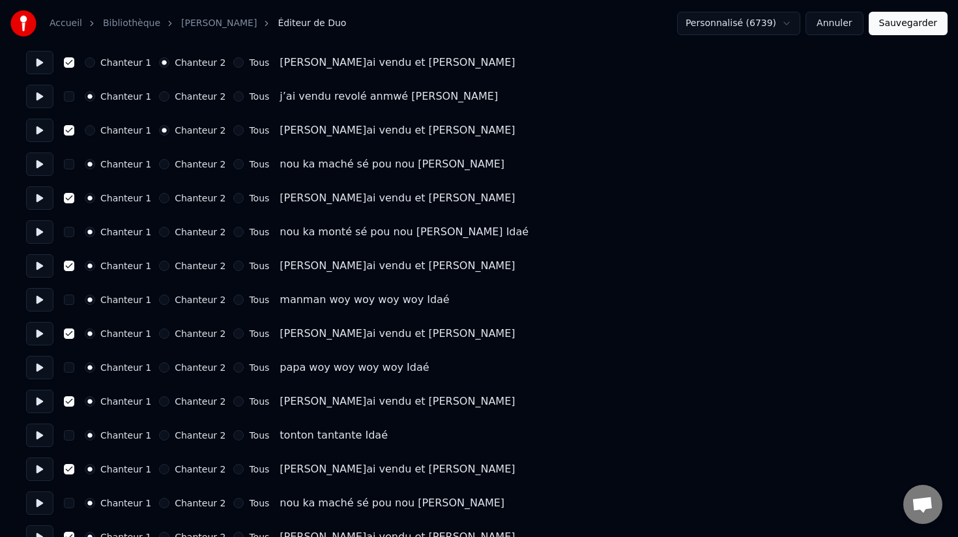
click at [162, 199] on button "Chanteur 2" at bounding box center [164, 198] width 10 height 10
click at [159, 264] on button "Chanteur 2" at bounding box center [164, 266] width 10 height 10
click at [160, 335] on button "Chanteur 2" at bounding box center [164, 333] width 10 height 10
click at [160, 405] on button "Chanteur 2" at bounding box center [164, 401] width 10 height 10
click at [159, 470] on button "Chanteur 2" at bounding box center [164, 469] width 10 height 10
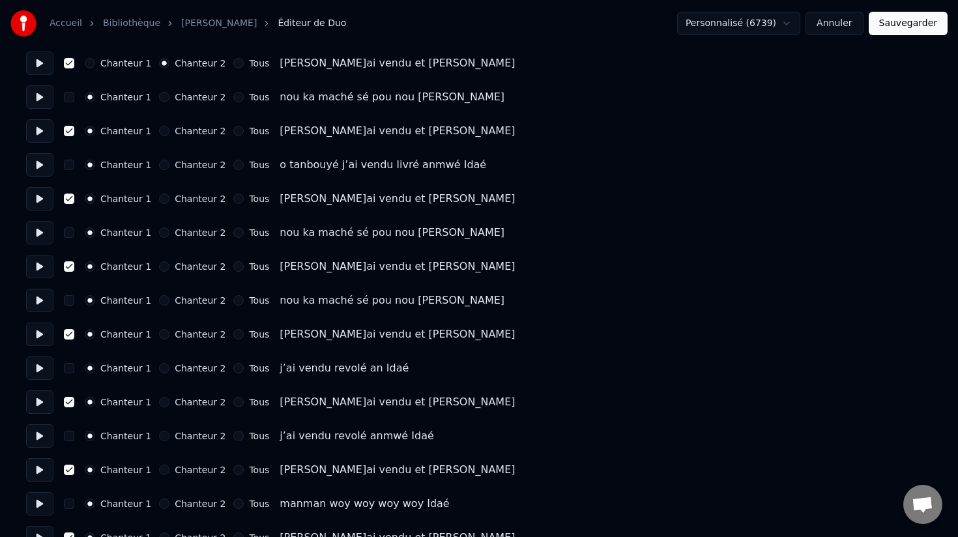
scroll to position [1974, 0]
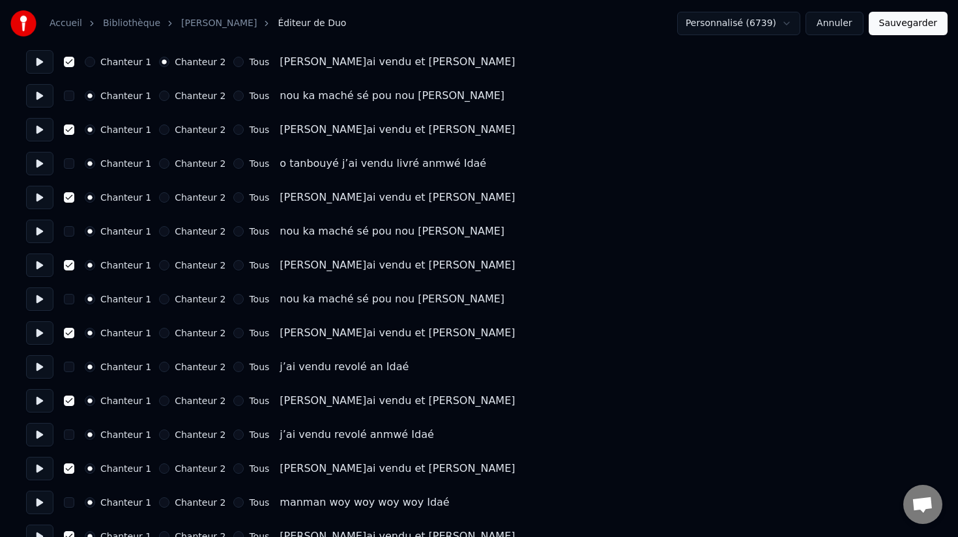
click at [159, 129] on button "Chanteur 2" at bounding box center [164, 129] width 10 height 10
click at [160, 201] on button "Chanteur 2" at bounding box center [164, 197] width 10 height 10
click at [159, 268] on button "Chanteur 2" at bounding box center [164, 265] width 10 height 10
click at [159, 333] on button "Chanteur 2" at bounding box center [164, 333] width 10 height 10
click at [160, 398] on button "Chanteur 2" at bounding box center [164, 400] width 10 height 10
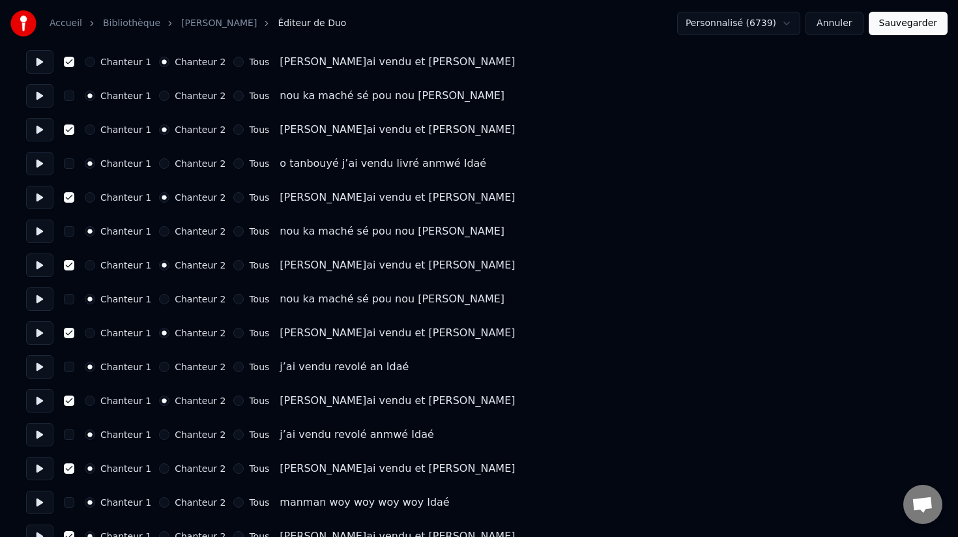
click at [162, 470] on button "Chanteur 2" at bounding box center [164, 468] width 10 height 10
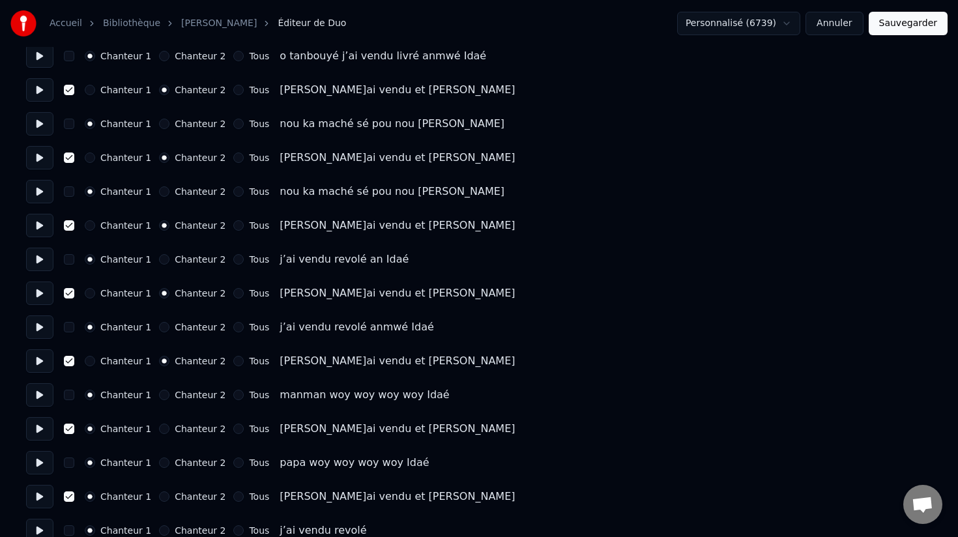
scroll to position [2168, 0]
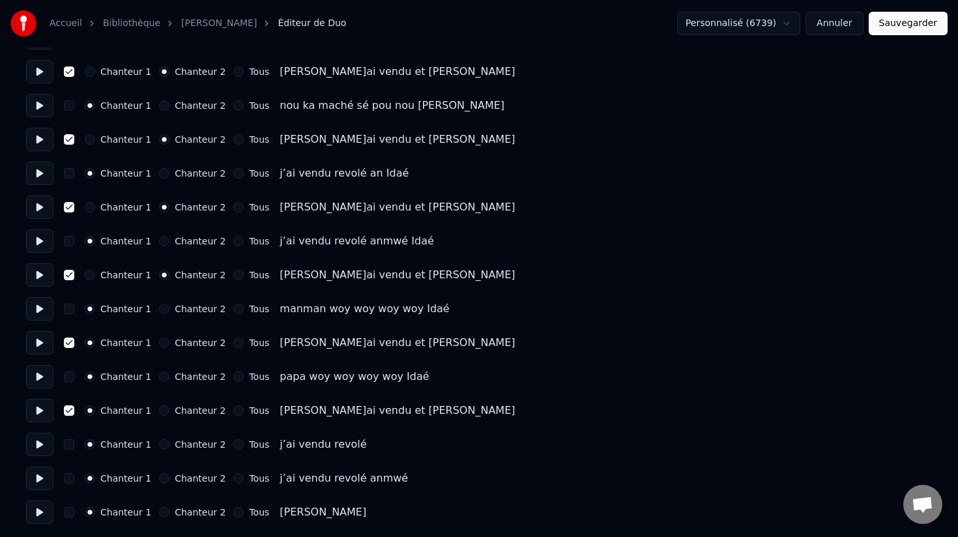
click at [160, 345] on button "Chanteur 2" at bounding box center [164, 342] width 10 height 10
click at [159, 412] on button "Chanteur 2" at bounding box center [164, 410] width 10 height 10
click at [913, 21] on button "Sauvegarder" at bounding box center [907, 23] width 79 height 23
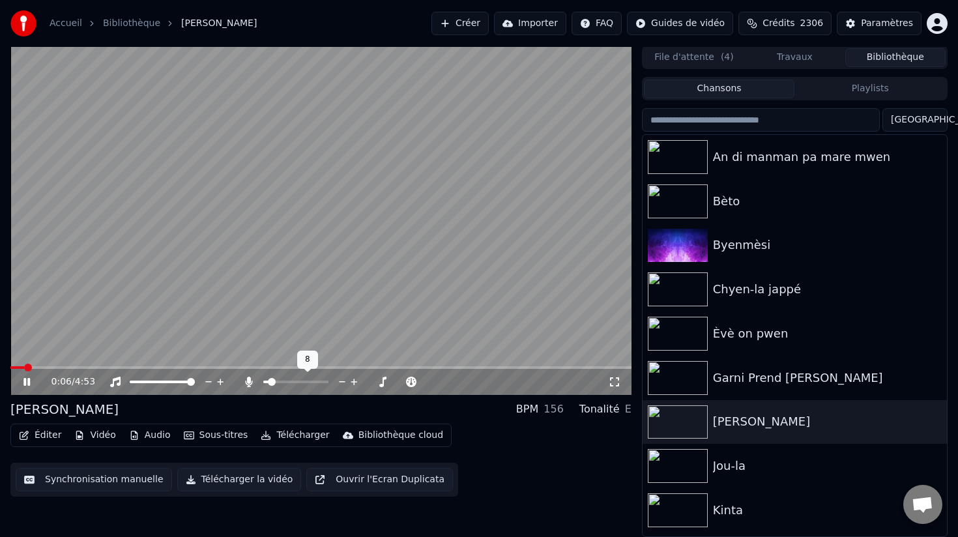
click at [268, 383] on span at bounding box center [272, 382] width 8 height 8
click at [269, 380] on span at bounding box center [272, 382] width 8 height 8
click at [109, 481] on button "Synchronisation manuelle" at bounding box center [94, 479] width 156 height 23
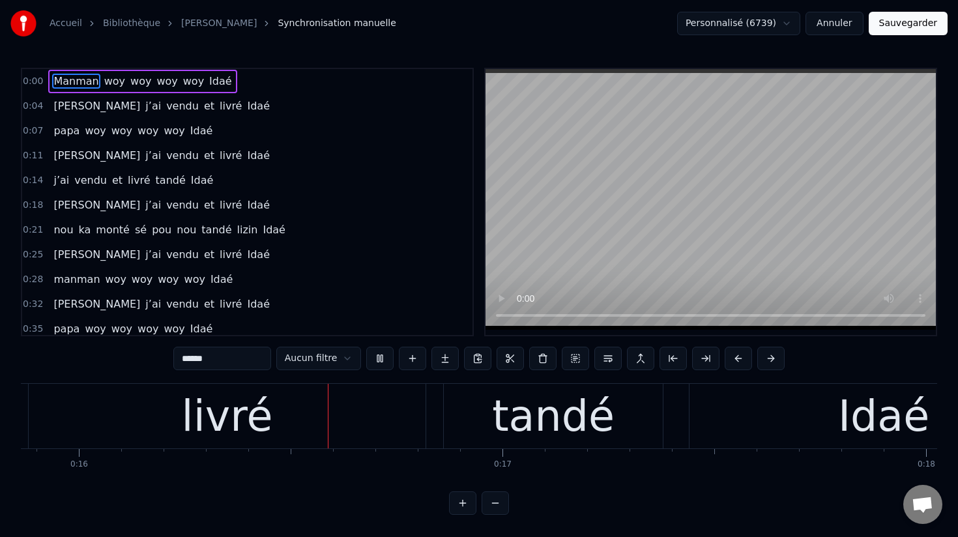
scroll to position [0, 6730]
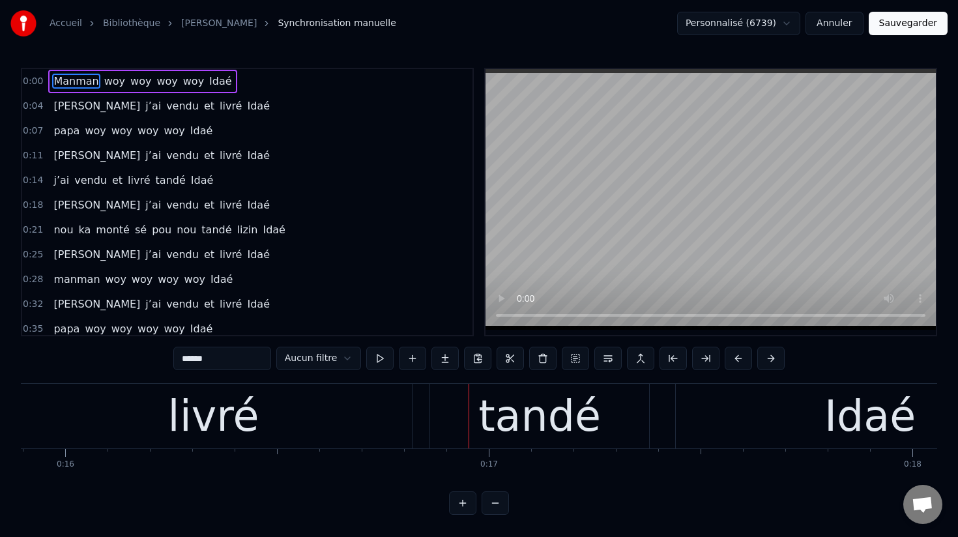
click at [218, 161] on span "livré" at bounding box center [230, 155] width 25 height 15
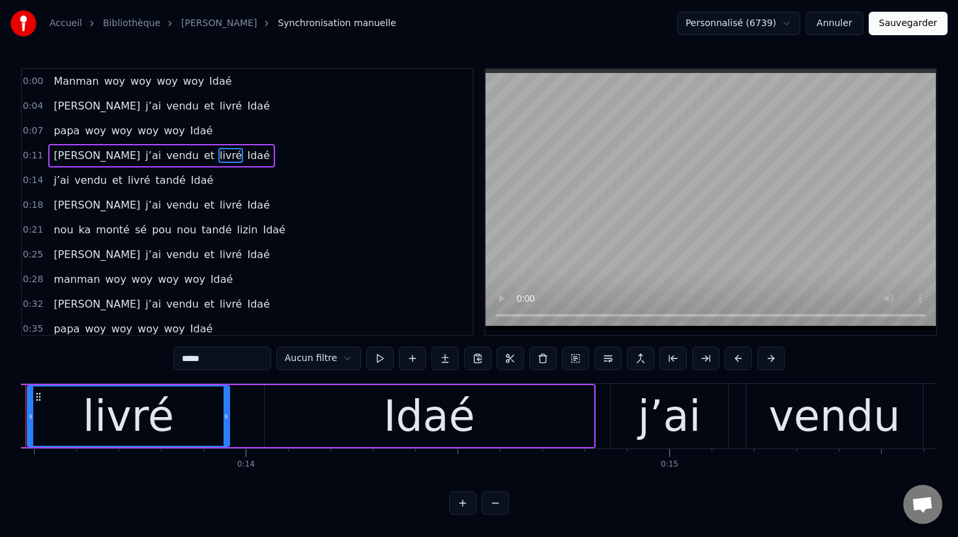
scroll to position [0, 5642]
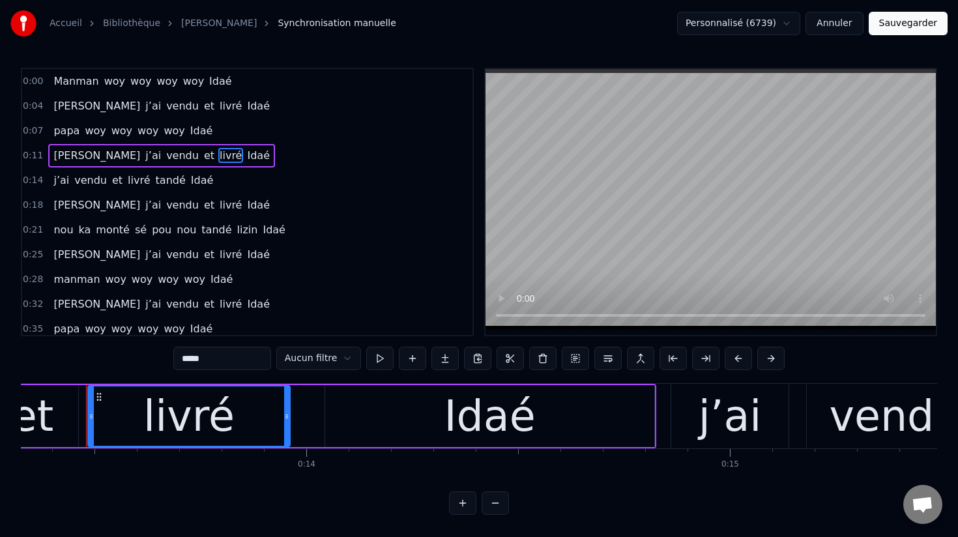
click at [222, 414] on div "livré" at bounding box center [188, 416] width 91 height 64
click at [378, 355] on button at bounding box center [379, 358] width 27 height 23
click at [386, 416] on div "Idaé" at bounding box center [489, 416] width 329 height 62
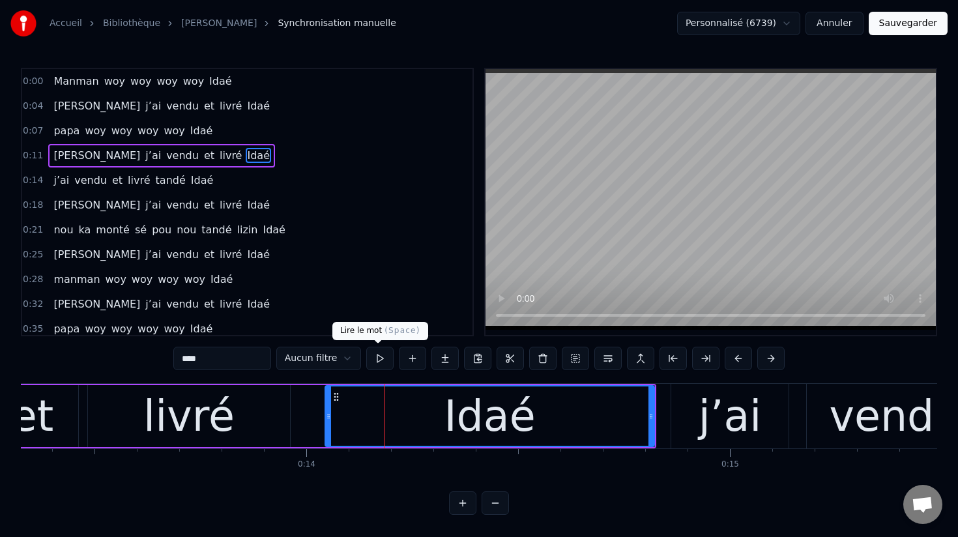
click at [378, 358] on button at bounding box center [379, 358] width 27 height 23
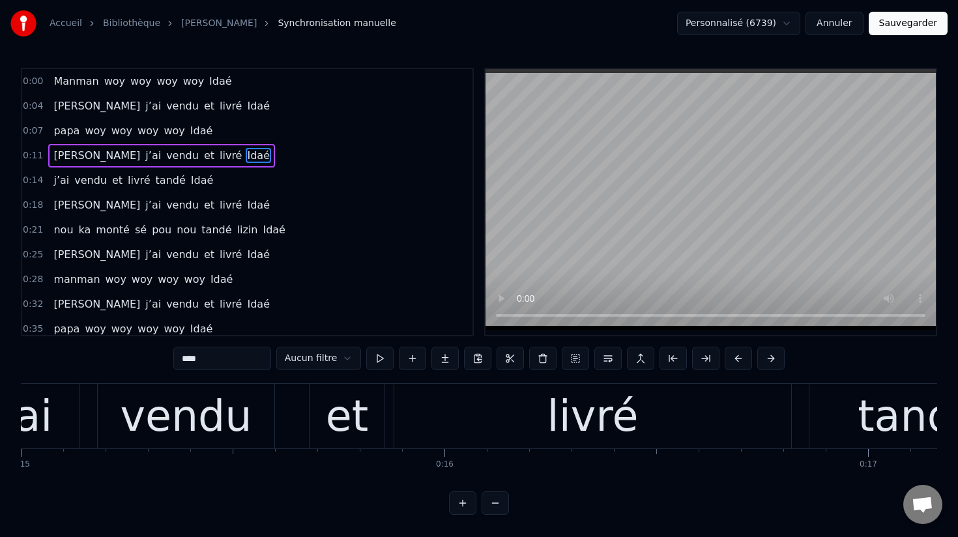
scroll to position [0, 6364]
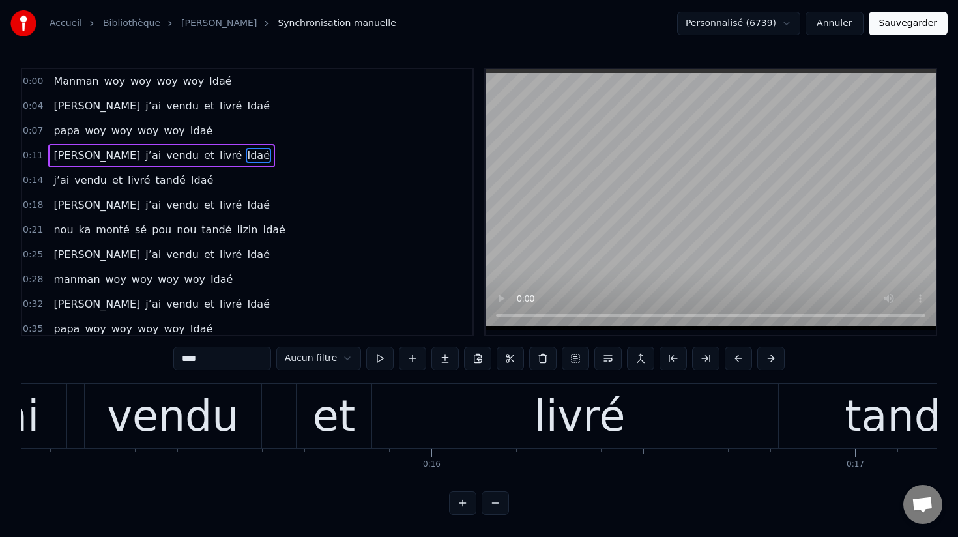
click at [539, 413] on div "livré" at bounding box center [579, 416] width 397 height 64
type input "*****"
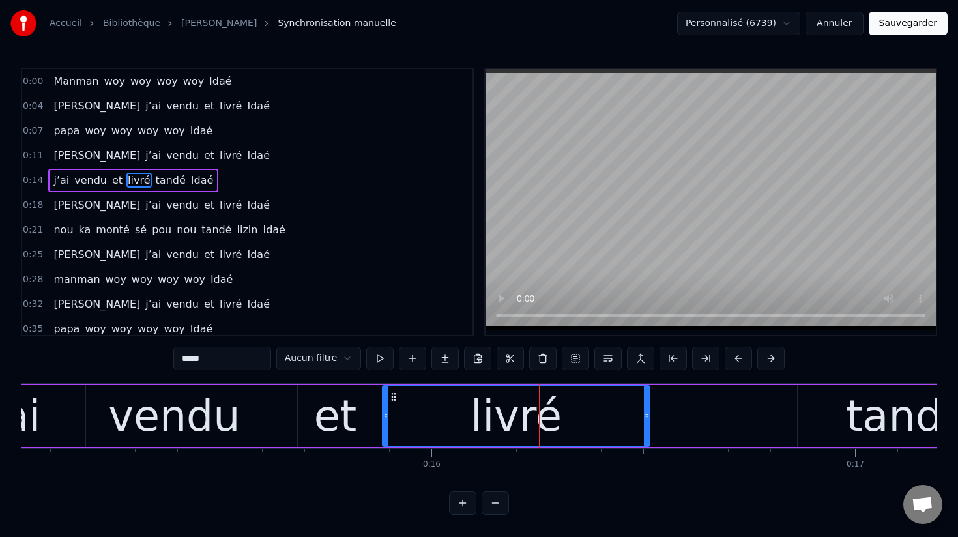
drag, startPoint x: 775, startPoint y: 418, endPoint x: 649, endPoint y: 412, distance: 126.5
click at [646, 412] on icon at bounding box center [646, 416] width 5 height 10
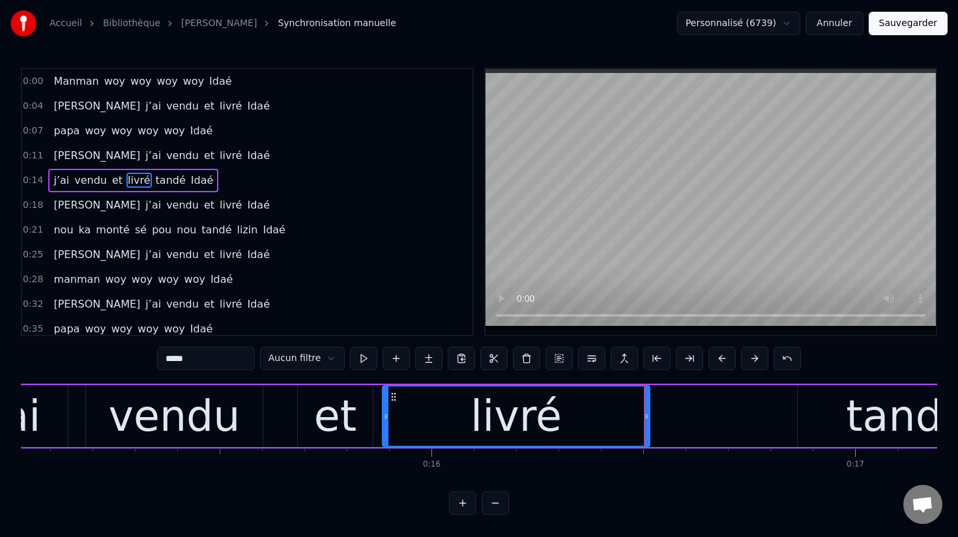
click at [708, 423] on div "j’ai vendu et [PERSON_NAME]" at bounding box center [691, 416] width 1484 height 64
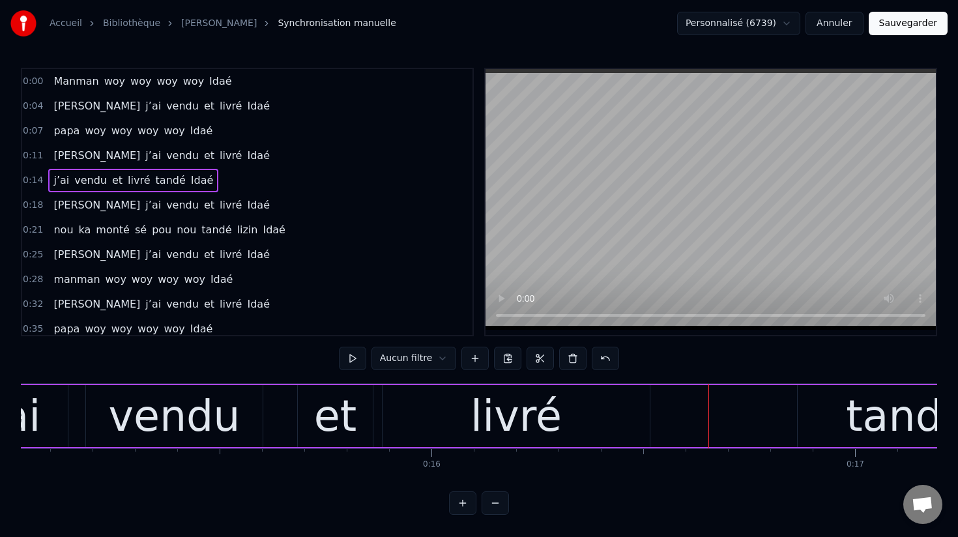
click at [462, 505] on button at bounding box center [462, 502] width 27 height 23
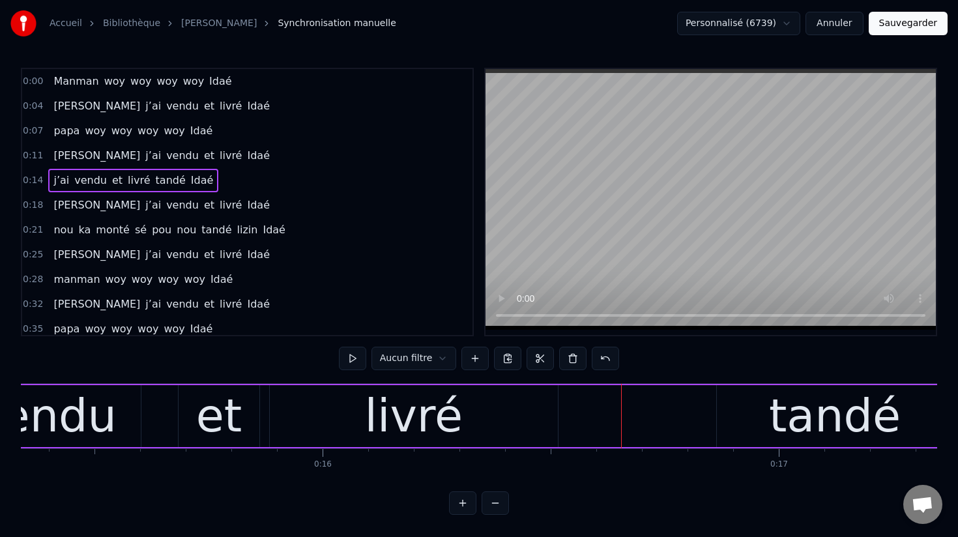
scroll to position [0, 7528]
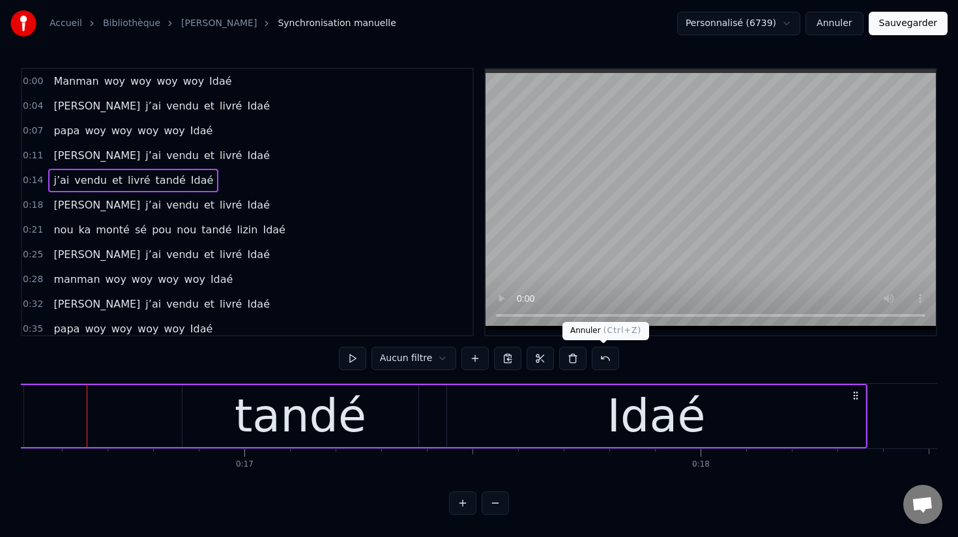
click at [604, 356] on button at bounding box center [604, 358] width 27 height 23
click at [158, 182] on span "tandé" at bounding box center [170, 180] width 33 height 15
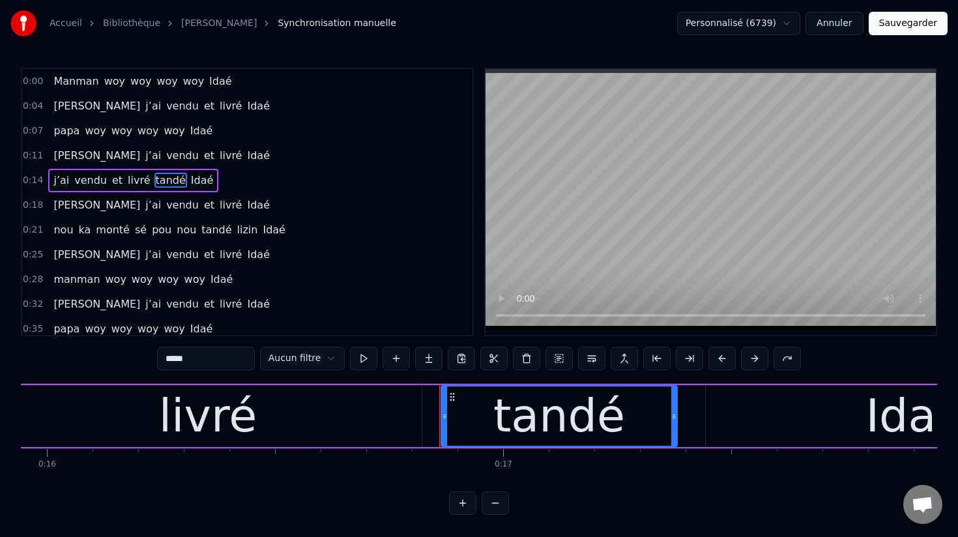
scroll to position [0, 7249]
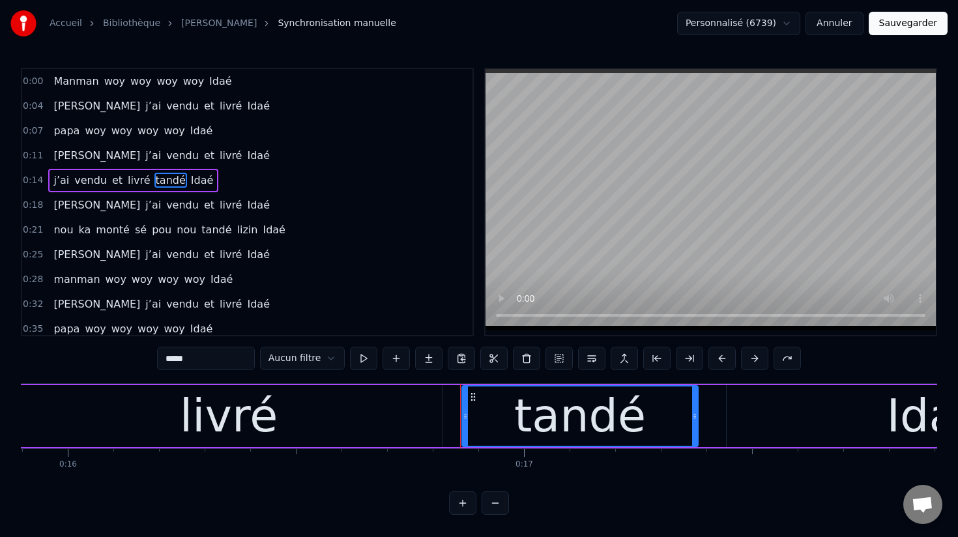
click at [325, 410] on div "livré" at bounding box center [228, 416] width 427 height 62
type input "*****"
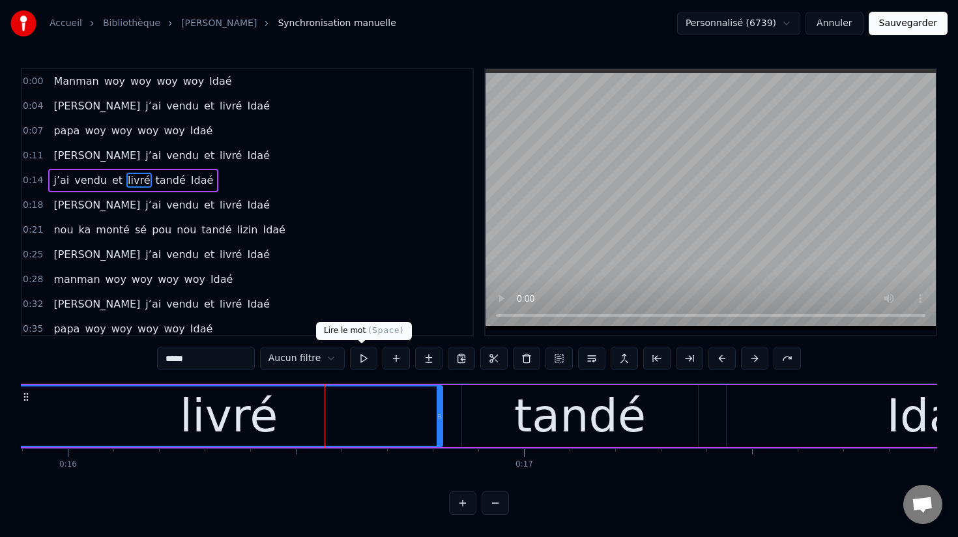
click at [356, 358] on button at bounding box center [363, 358] width 27 height 23
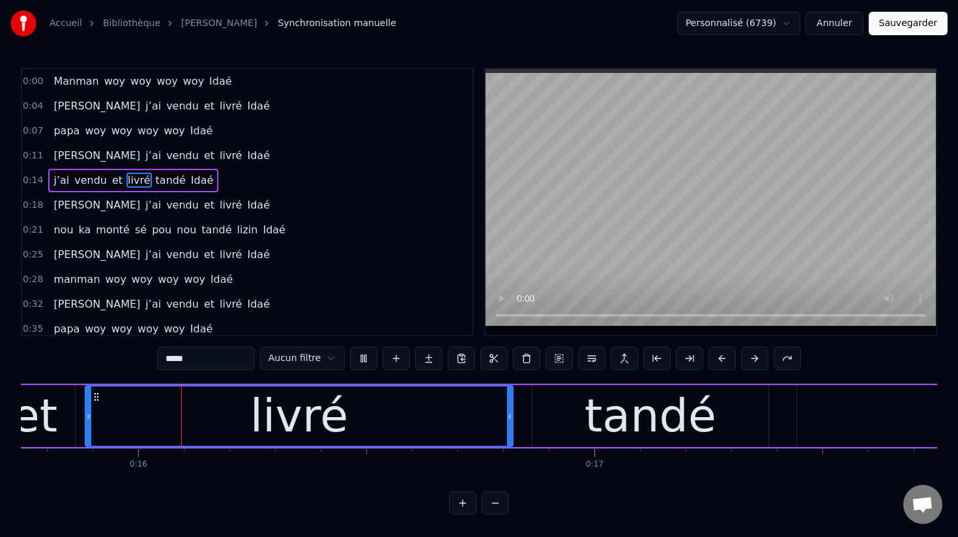
scroll to position [0, 7176]
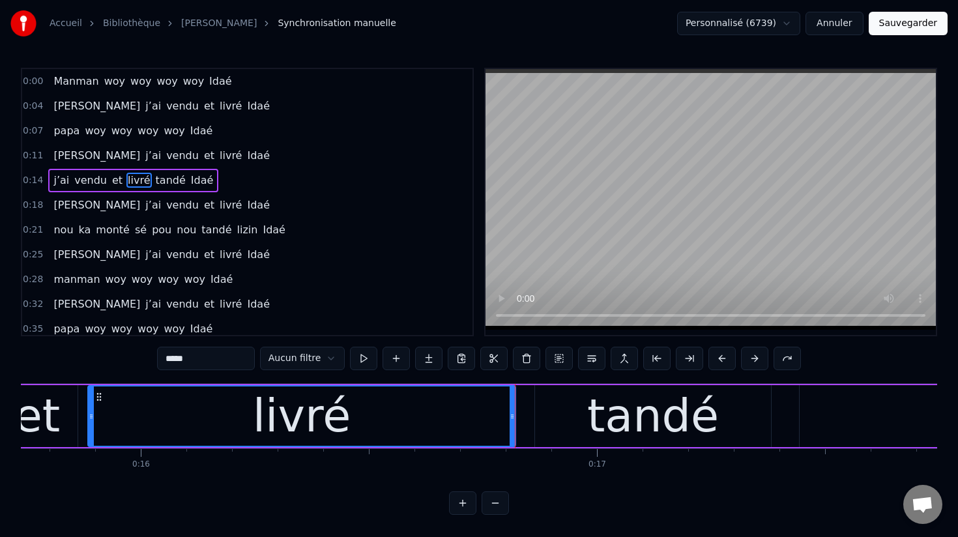
click at [356, 358] on button at bounding box center [363, 358] width 27 height 23
click at [416, 413] on div "livré" at bounding box center [302, 415] width 426 height 59
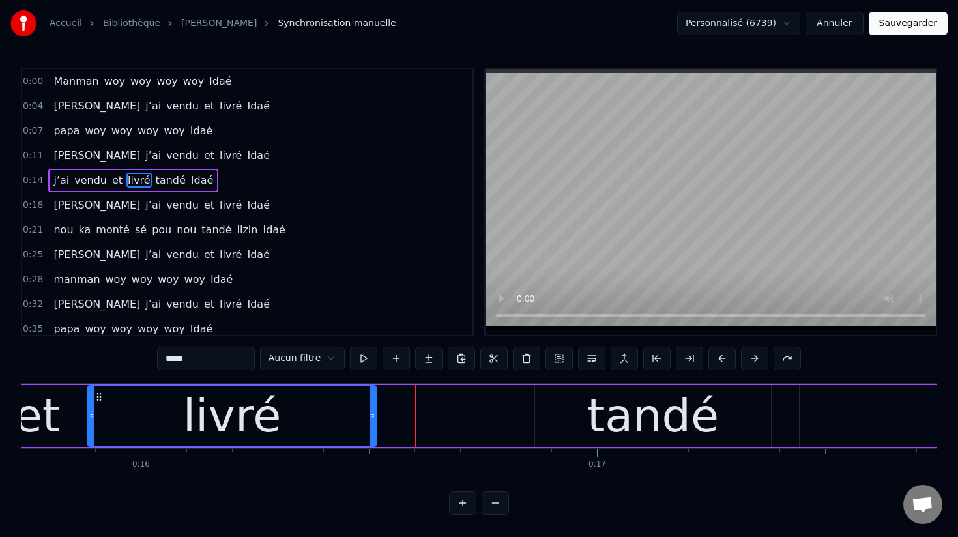
drag, startPoint x: 513, startPoint y: 416, endPoint x: 373, endPoint y: 388, distance: 142.2
click at [373, 388] on div at bounding box center [372, 415] width 5 height 59
click at [445, 416] on div "j’ai vendu et [PERSON_NAME]" at bounding box center [420, 416] width 1598 height 64
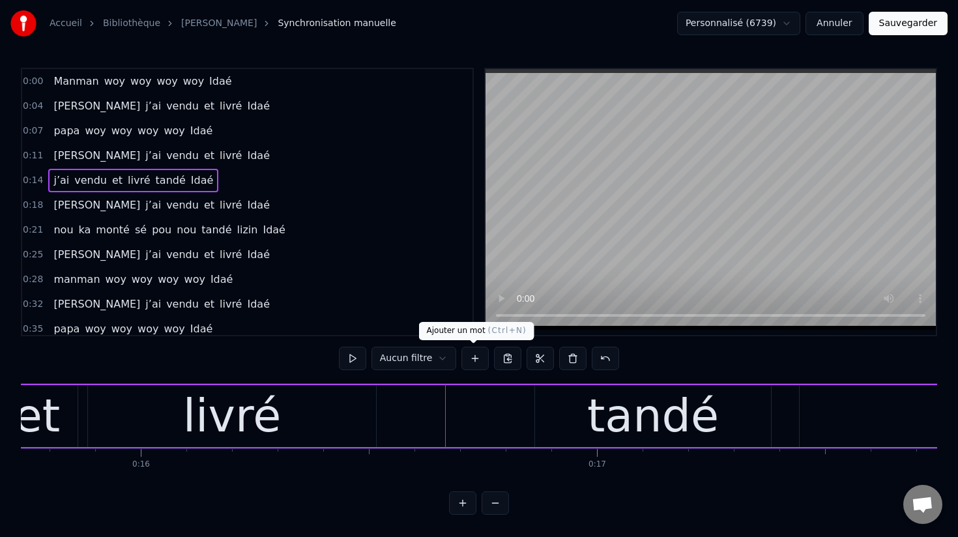
click at [474, 360] on button at bounding box center [474, 358] width 27 height 23
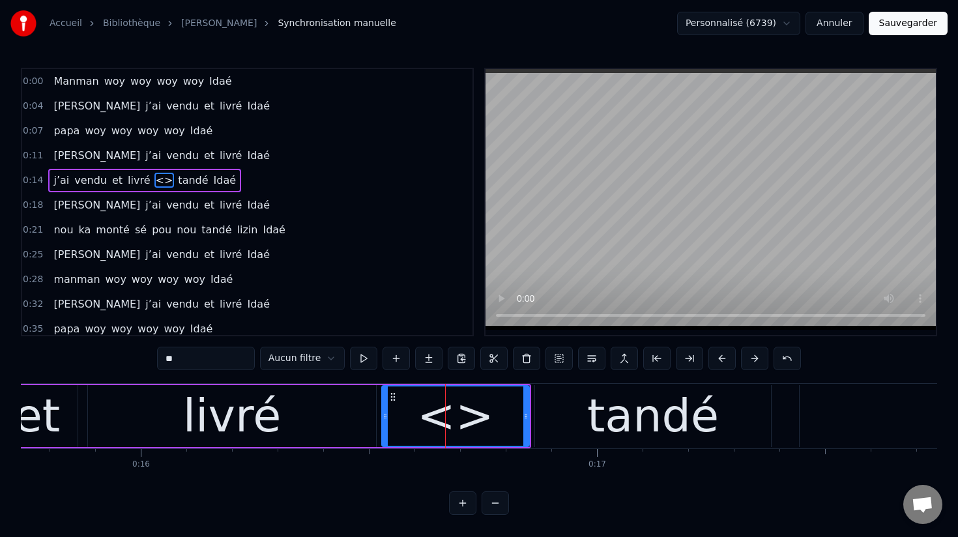
drag, startPoint x: 450, startPoint y: 416, endPoint x: 383, endPoint y: 404, distance: 68.1
click at [383, 404] on div at bounding box center [384, 415] width 5 height 59
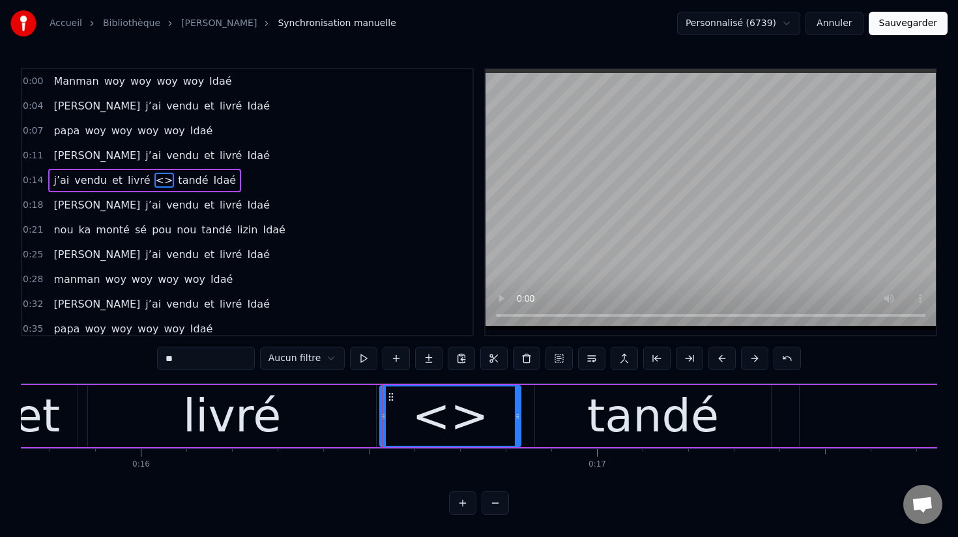
drag, startPoint x: 525, startPoint y: 417, endPoint x: 517, endPoint y: 416, distance: 8.6
click at [517, 416] on icon at bounding box center [517, 416] width 5 height 10
click at [234, 362] on input "**" at bounding box center [206, 358] width 98 height 23
type input "*"
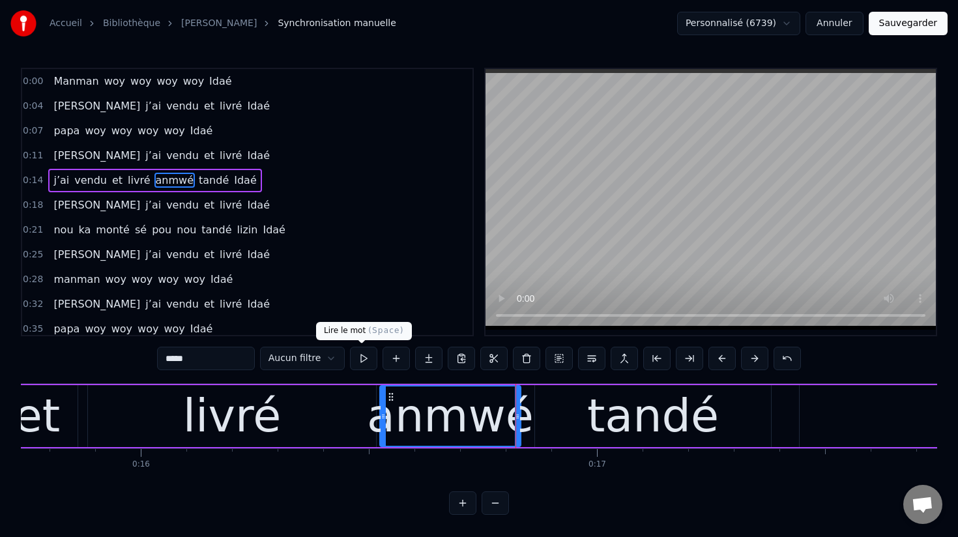
click at [359, 357] on button at bounding box center [363, 358] width 27 height 23
click at [357, 417] on div "livré" at bounding box center [232, 416] width 288 height 62
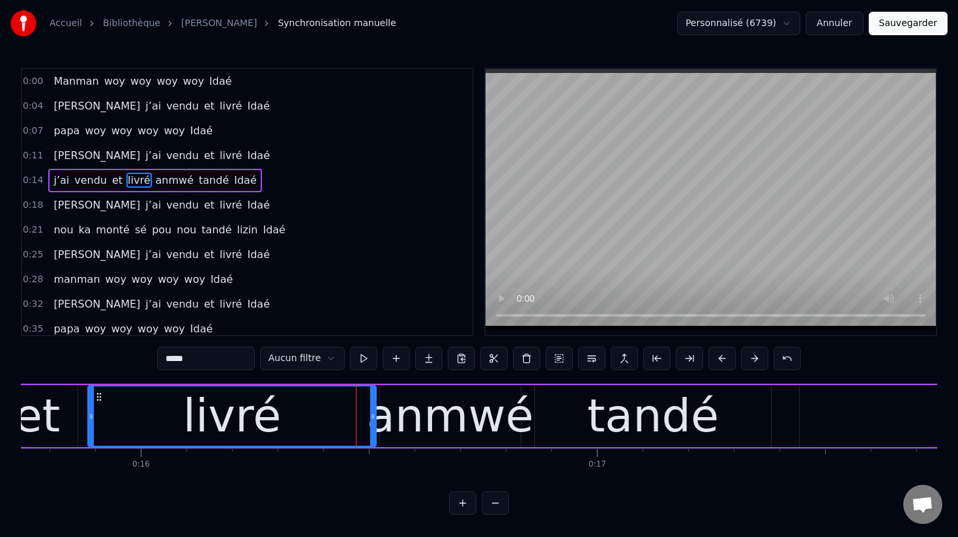
click at [298, 412] on div "livré" at bounding box center [232, 415] width 287 height 59
click at [359, 360] on button at bounding box center [363, 358] width 27 height 23
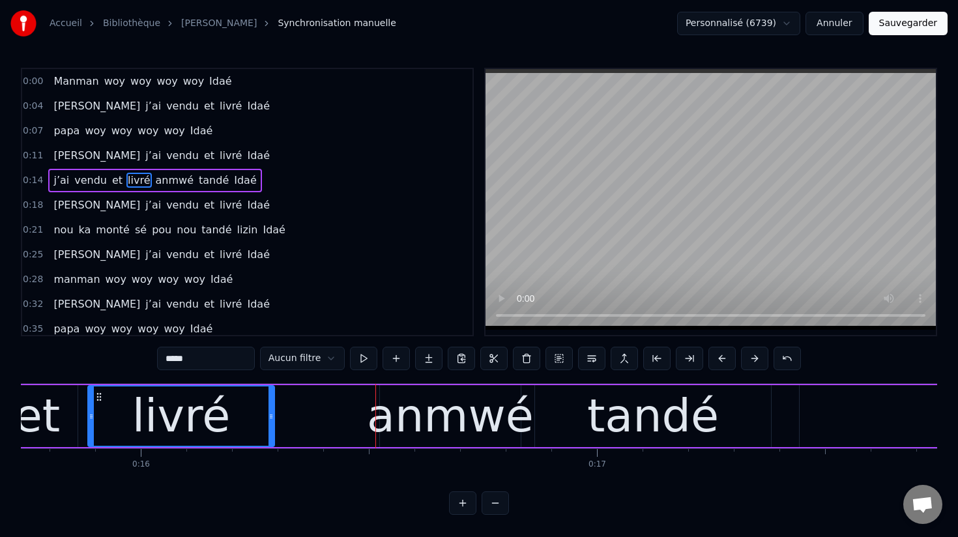
drag, startPoint x: 371, startPoint y: 415, endPoint x: 274, endPoint y: 399, distance: 98.4
click at [274, 399] on div at bounding box center [270, 415] width 5 height 59
click at [414, 421] on div "anmwé" at bounding box center [450, 416] width 167 height 68
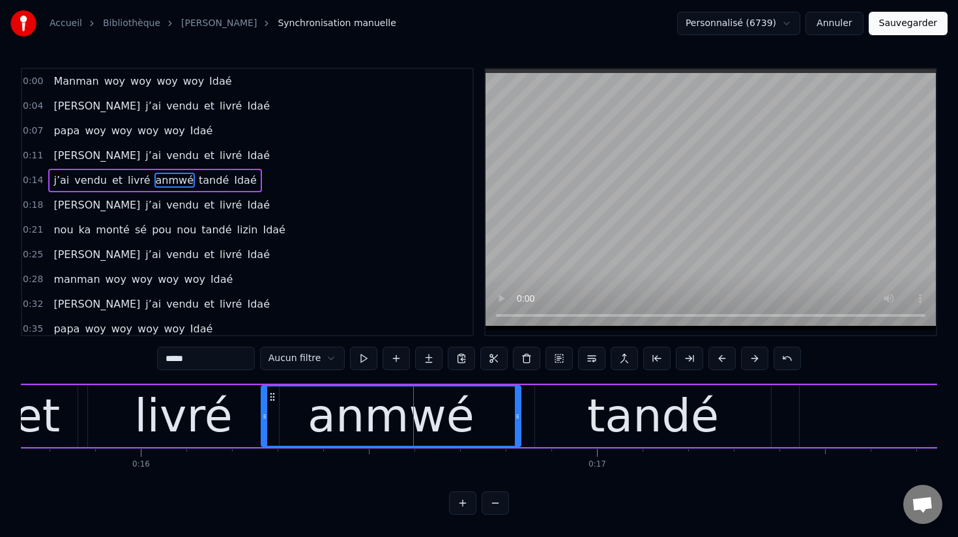
drag, startPoint x: 382, startPoint y: 416, endPoint x: 263, endPoint y: 411, distance: 118.6
click at [263, 411] on icon at bounding box center [264, 416] width 5 height 10
click at [361, 357] on button at bounding box center [363, 358] width 27 height 23
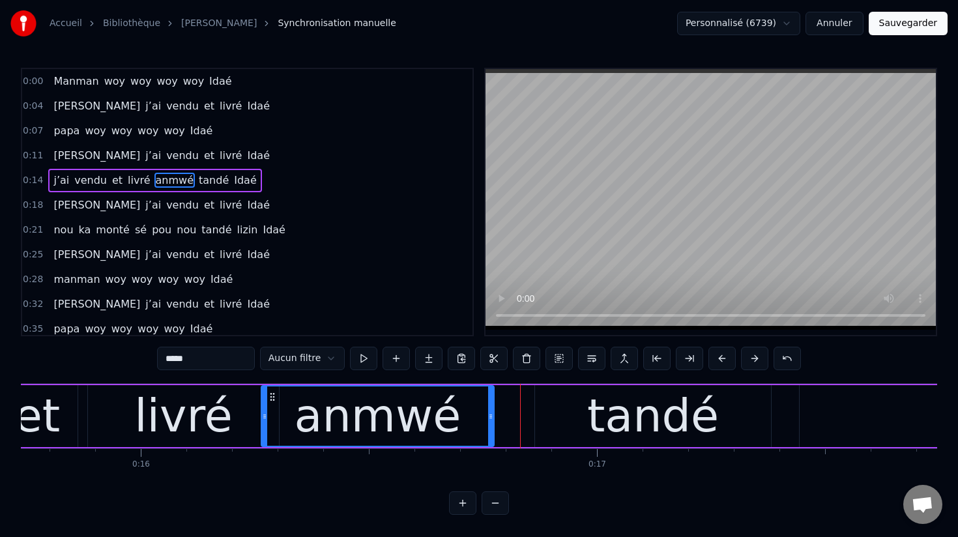
drag, startPoint x: 516, startPoint y: 415, endPoint x: 489, endPoint y: 412, distance: 26.8
click at [489, 412] on icon at bounding box center [490, 416] width 5 height 10
click at [546, 416] on div "tandé" at bounding box center [653, 416] width 236 height 62
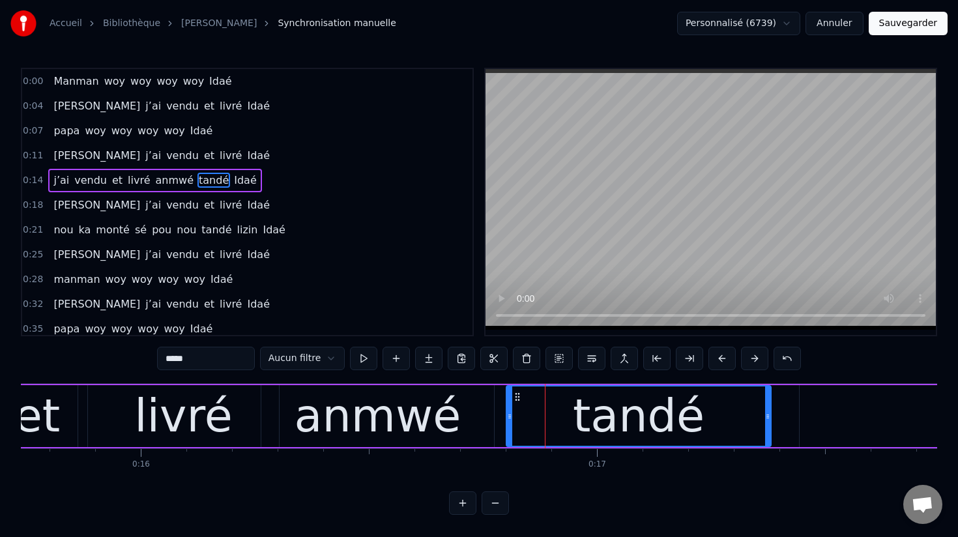
drag, startPoint x: 537, startPoint y: 416, endPoint x: 507, endPoint y: 412, distance: 30.1
click at [507, 412] on icon at bounding box center [509, 416] width 5 height 10
click at [56, 157] on span "[PERSON_NAME]" at bounding box center [96, 155] width 89 height 15
type input "***"
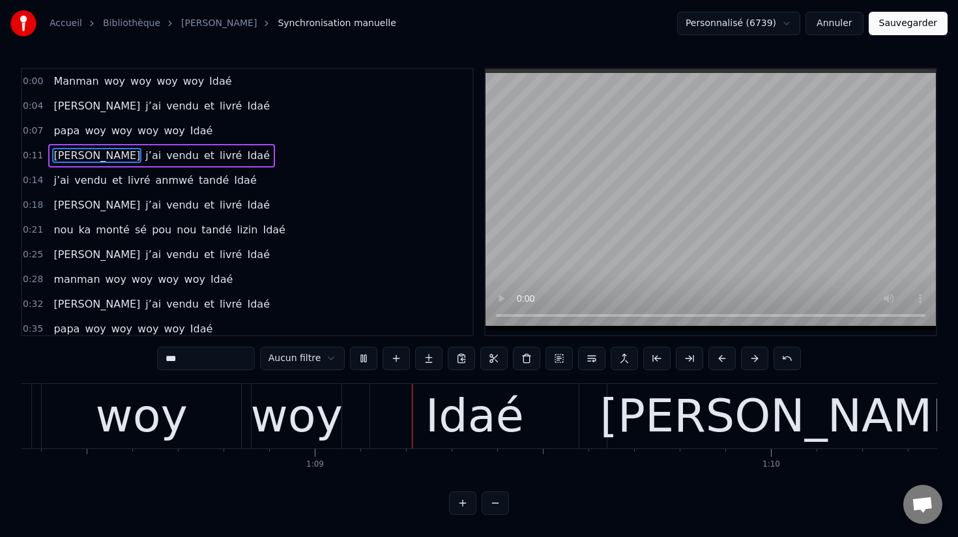
scroll to position [0, 0]
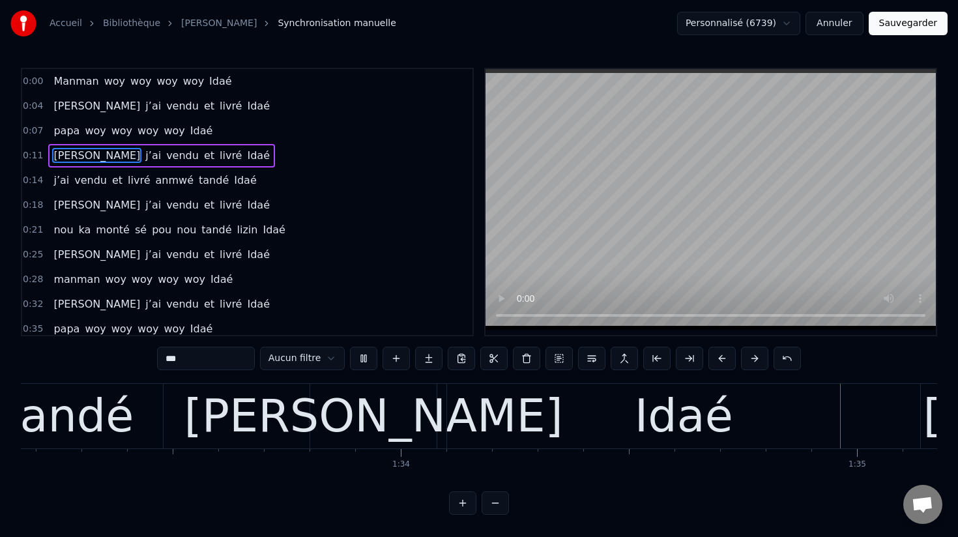
click at [910, 25] on button "Sauvegarder" at bounding box center [907, 23] width 79 height 23
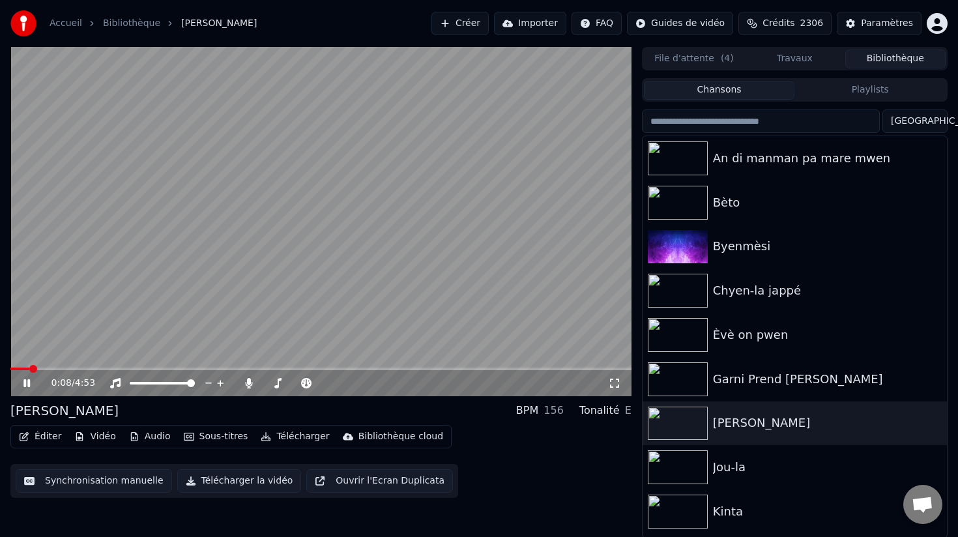
click at [238, 479] on button "Télécharger la vidéo" at bounding box center [239, 480] width 124 height 23
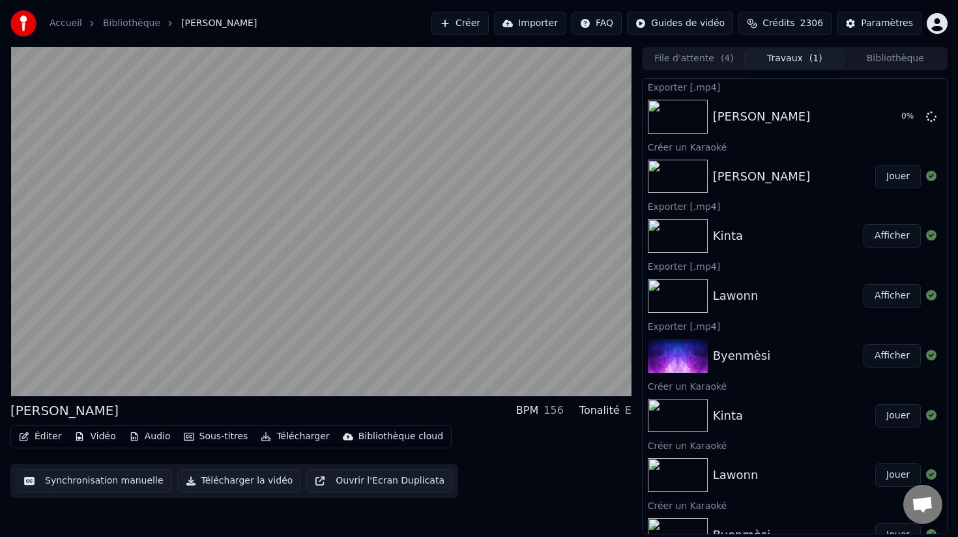
click at [687, 360] on img at bounding box center [677, 356] width 60 height 34
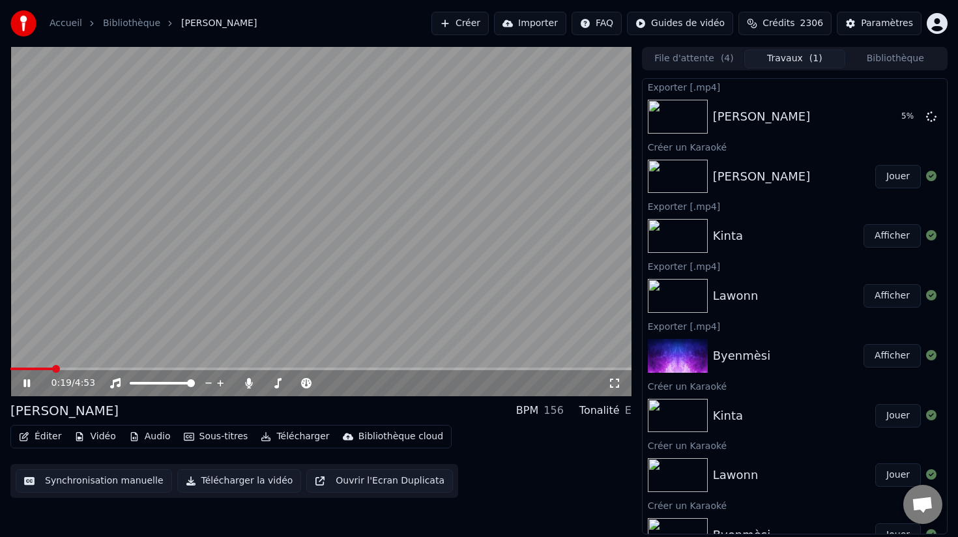
click at [29, 378] on icon at bounding box center [36, 383] width 31 height 10
